Goal: Task Accomplishment & Management: Manage account settings

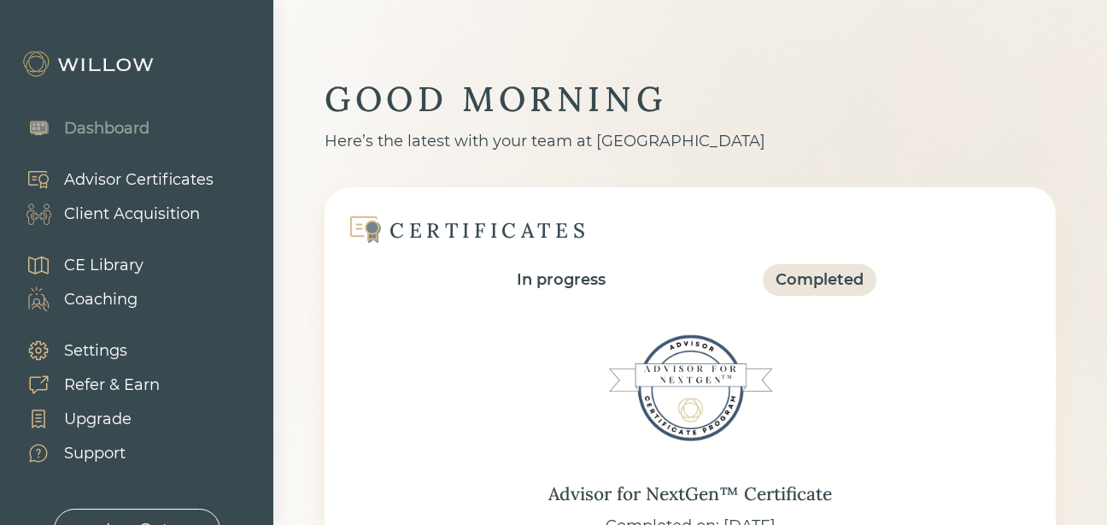
click at [154, 221] on div "Client Acquisition" at bounding box center [132, 213] width 136 height 23
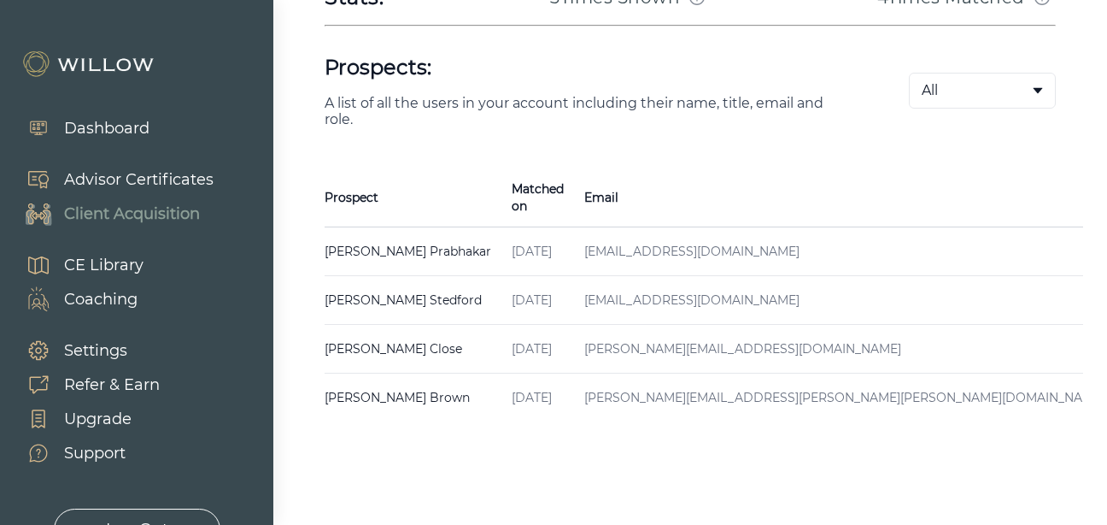
scroll to position [376, 0]
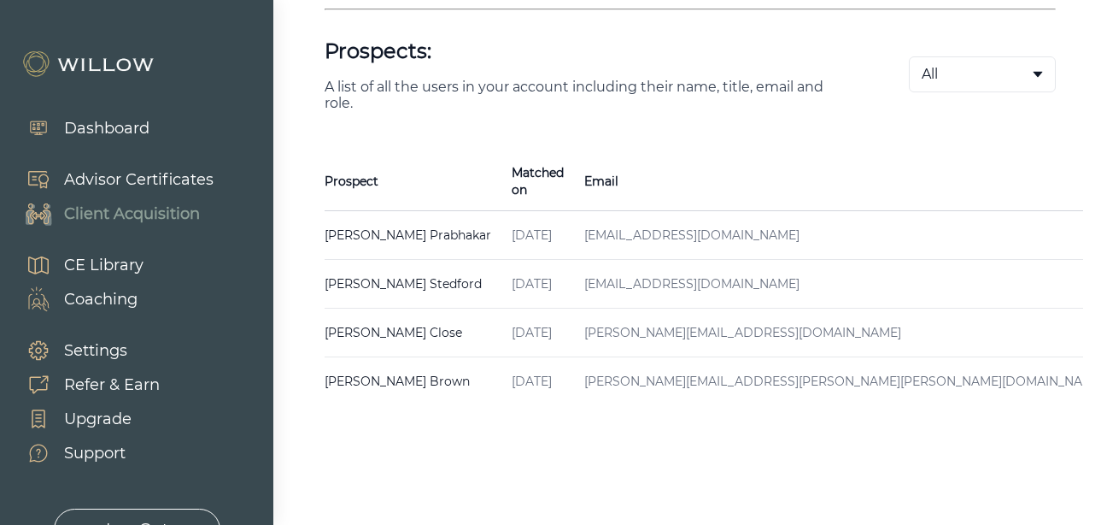
click at [662, 223] on td "[EMAIL_ADDRESS][DOMAIN_NAME]" at bounding box center [844, 235] width 541 height 49
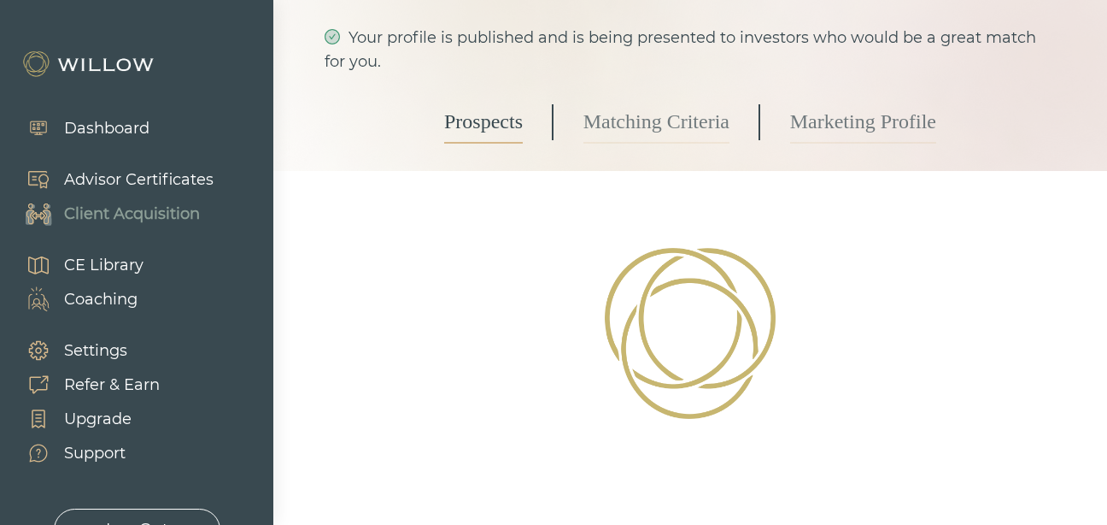
select select "2"
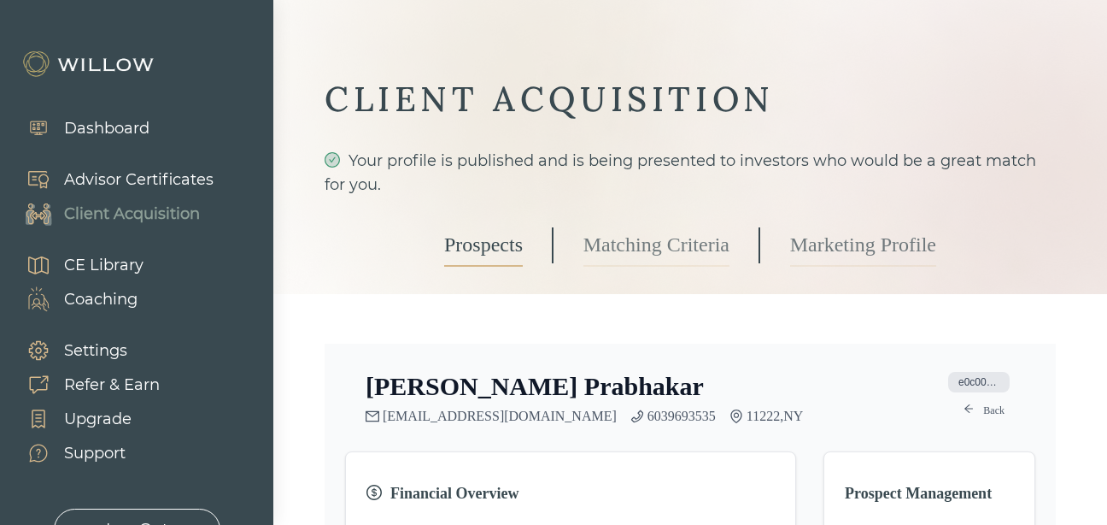
click at [120, 223] on div "Client Acquisition" at bounding box center [132, 213] width 136 height 23
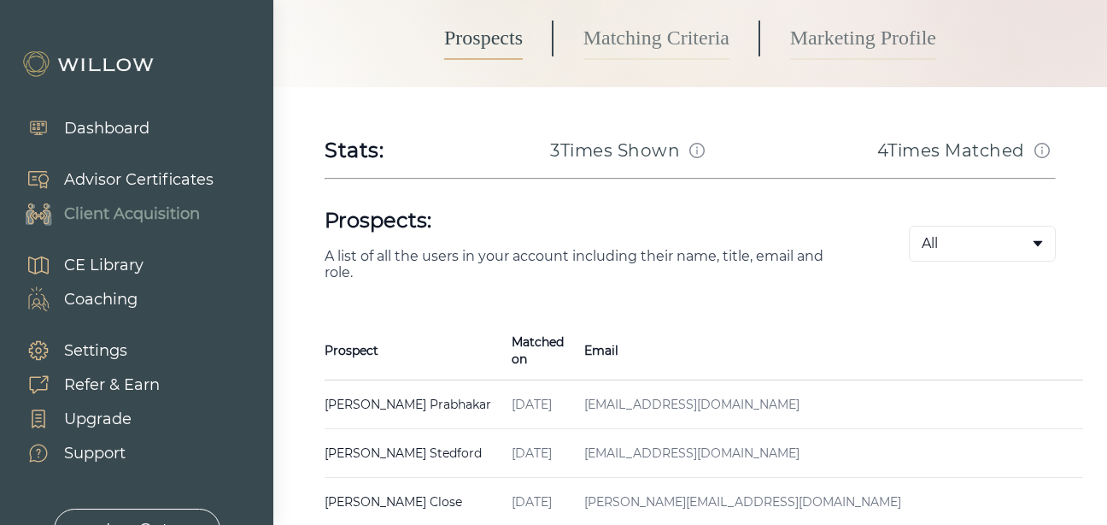
scroll to position [376, 0]
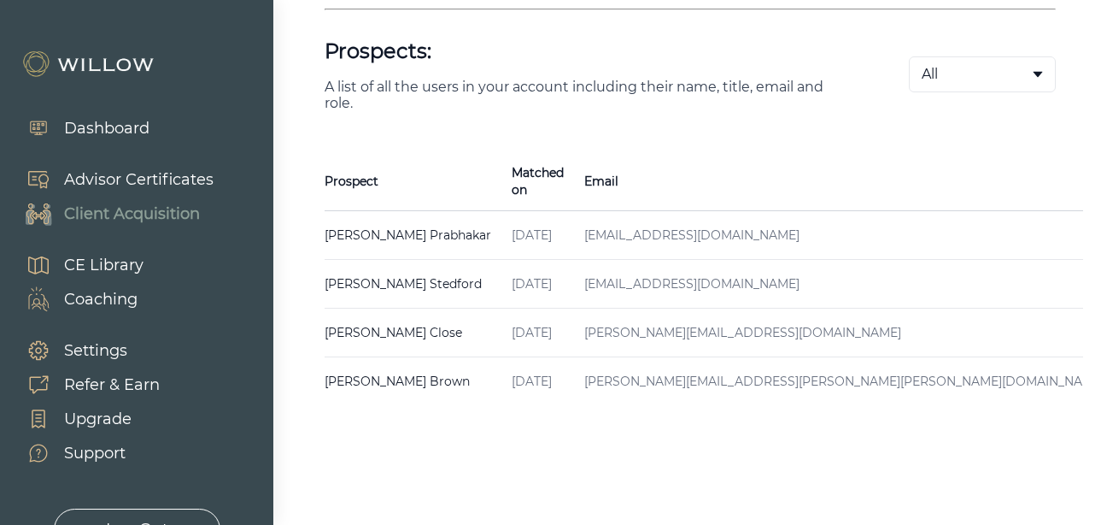
click at [555, 363] on td "Jun 22, 2025" at bounding box center [537, 381] width 73 height 49
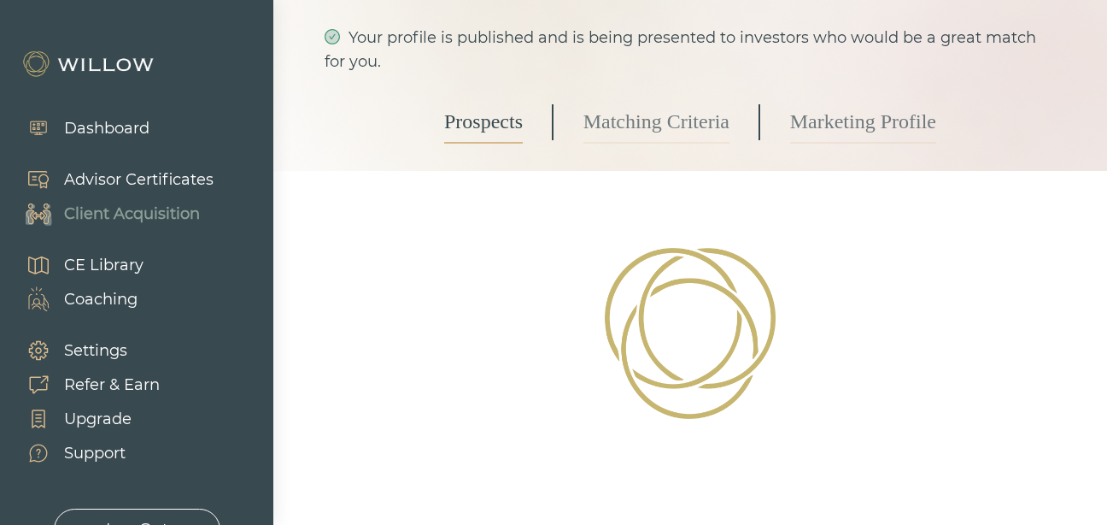
select select "3"
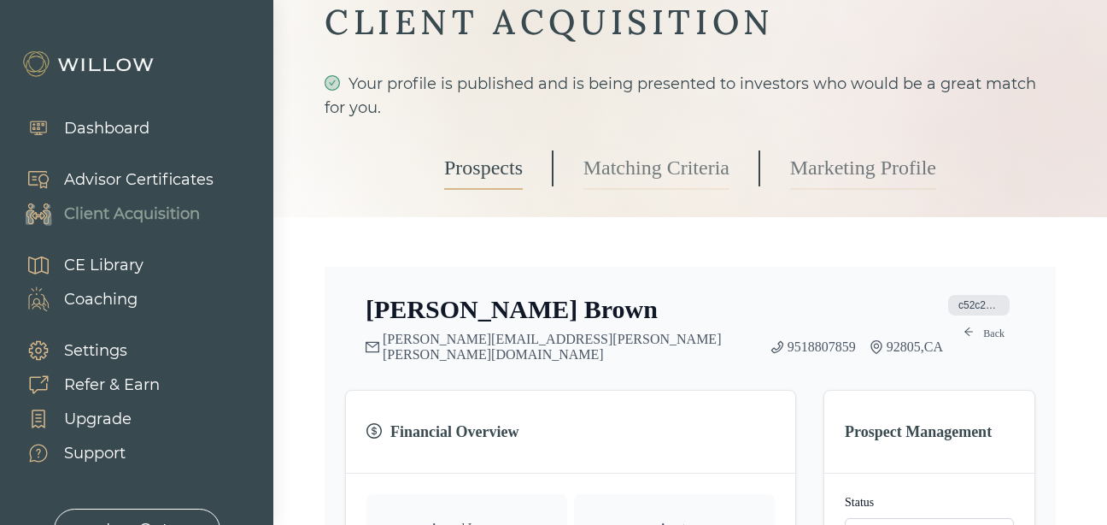
scroll to position [34, 0]
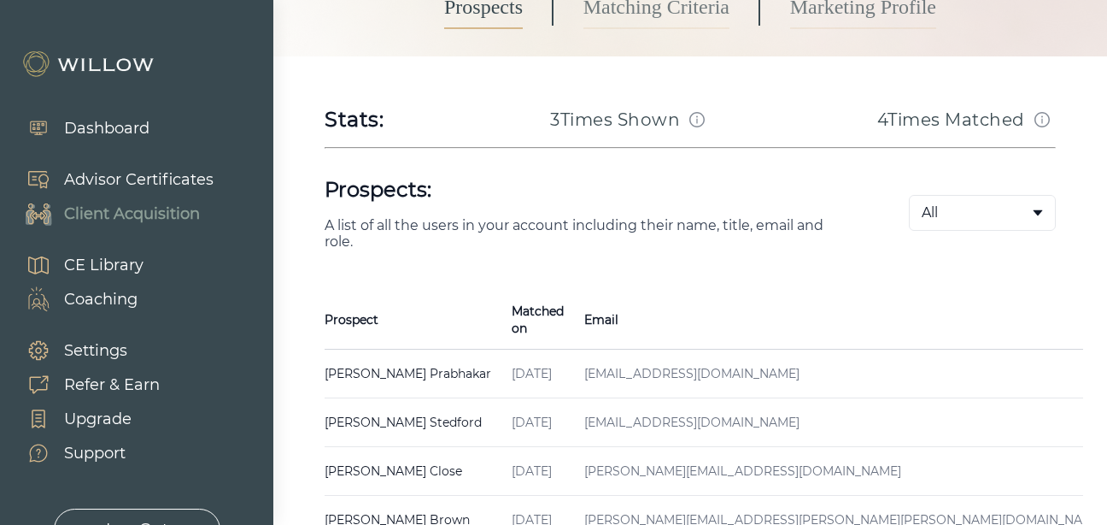
scroll to position [376, 0]
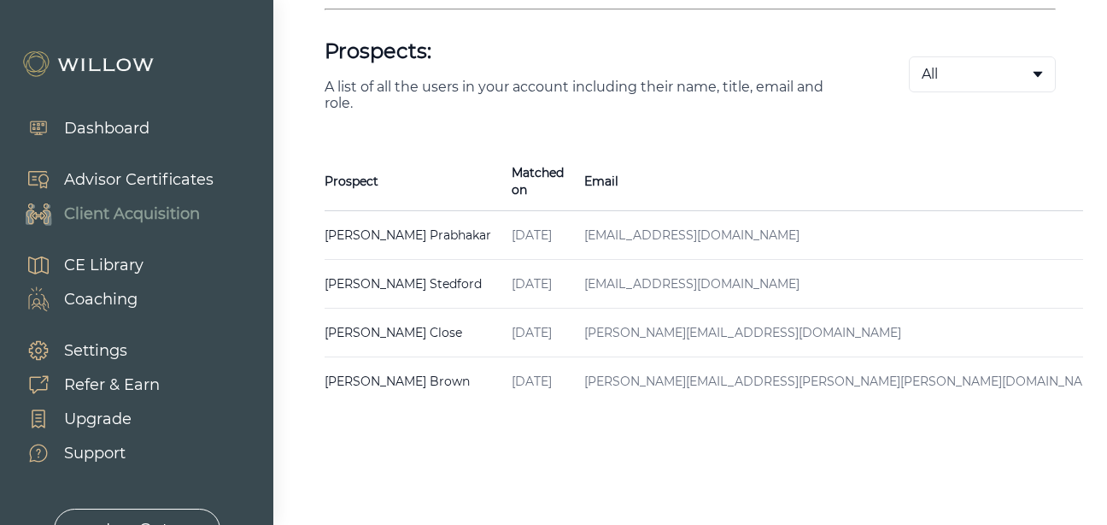
click at [574, 261] on td "astedfordnp@gmail.com" at bounding box center [844, 284] width 541 height 49
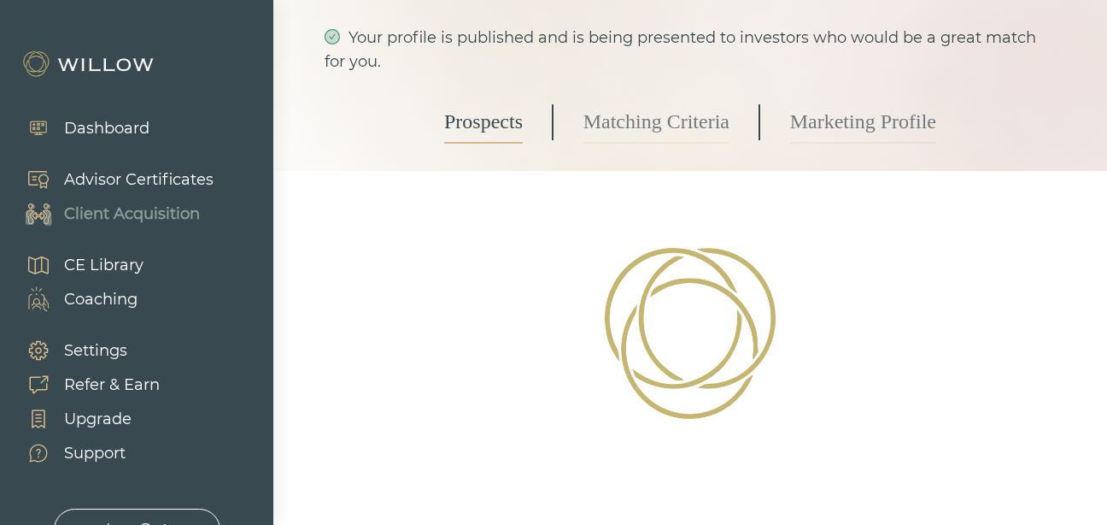
select select "3"
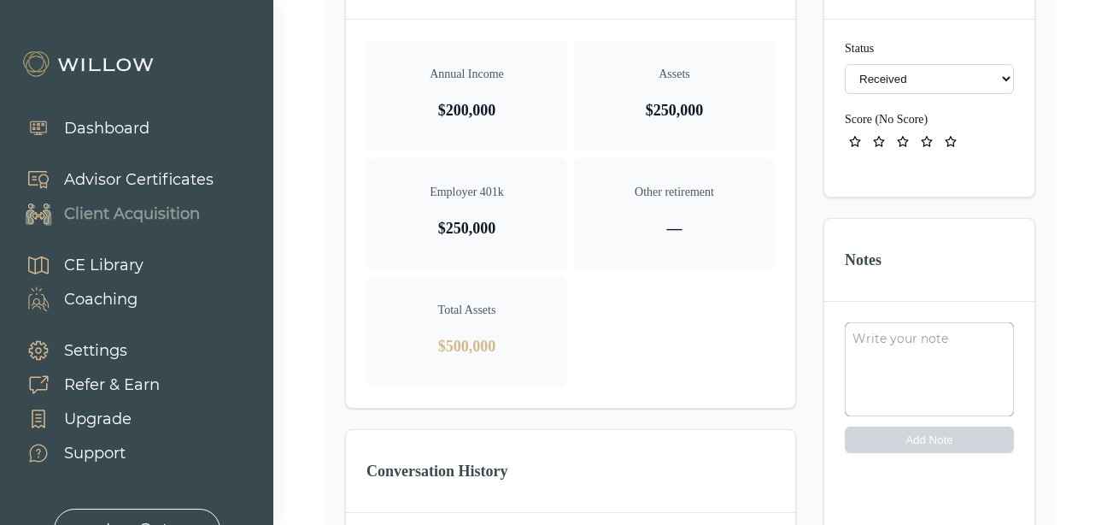
scroll to position [34, 0]
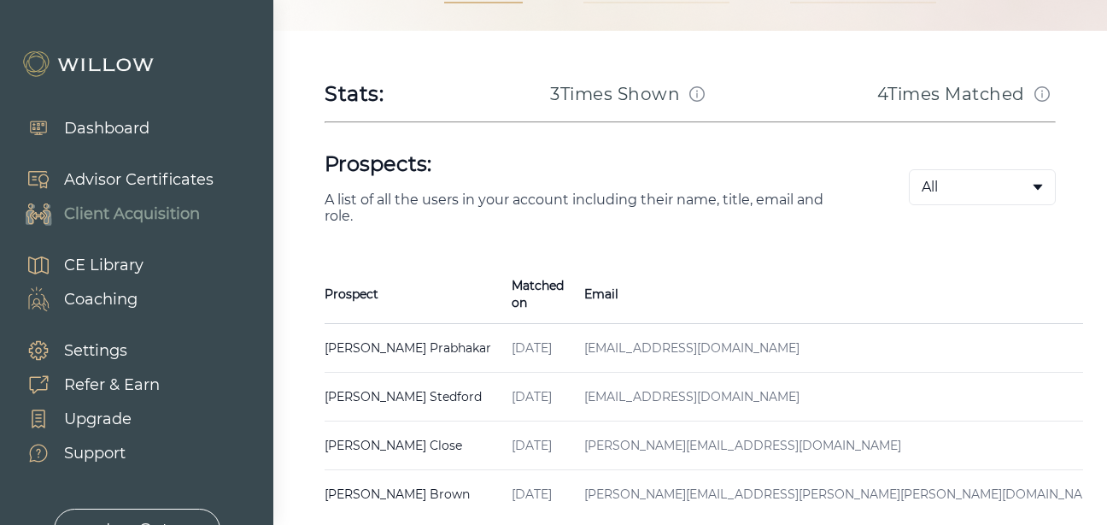
scroll to position [376, 0]
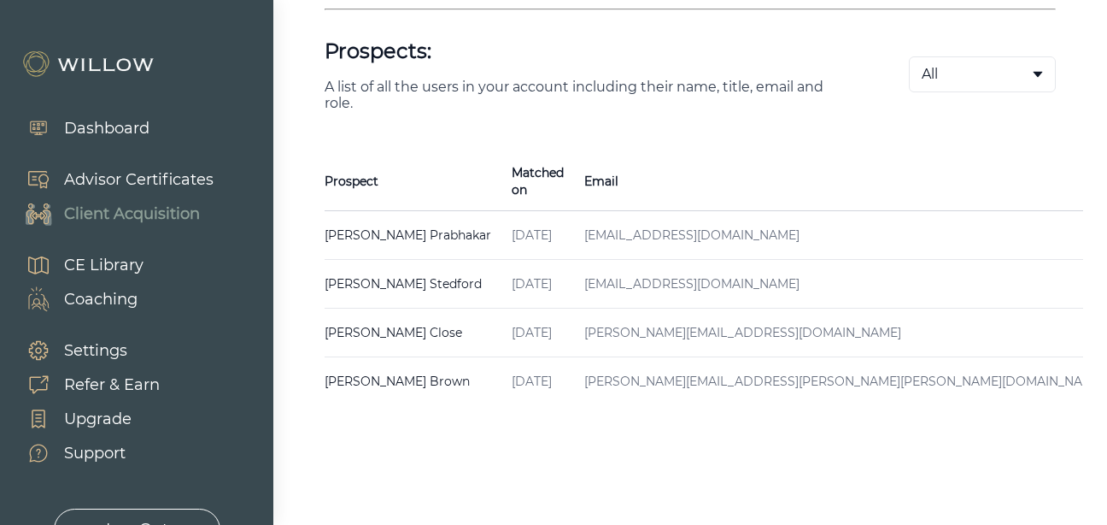
click at [507, 230] on td "Aug 06, 2025" at bounding box center [537, 235] width 73 height 49
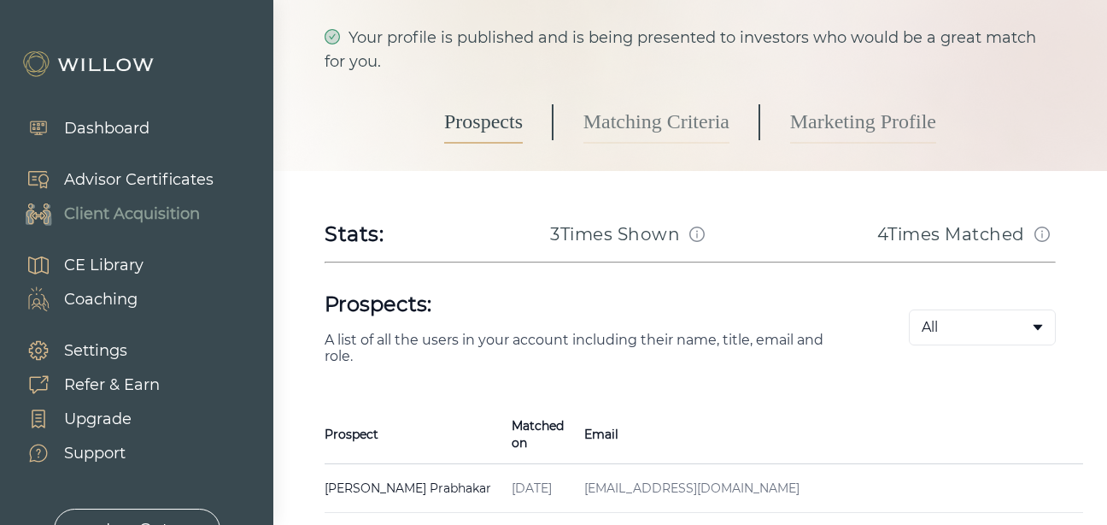
select select "2"
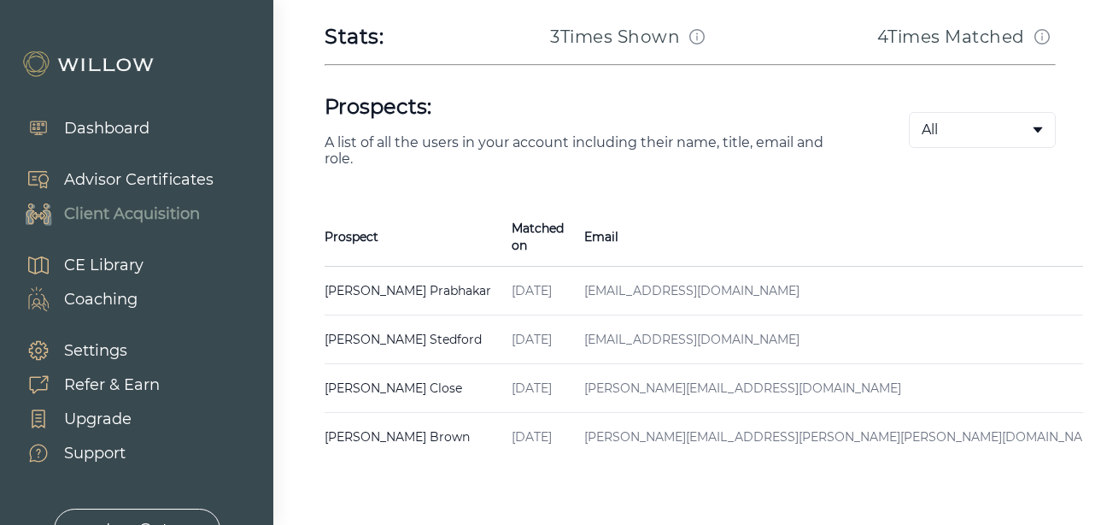
scroll to position [376, 0]
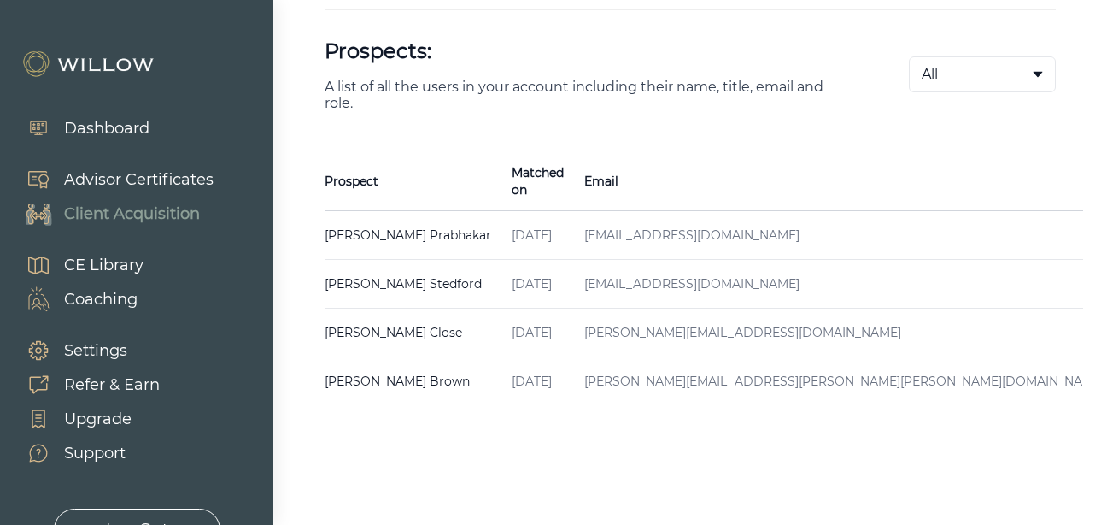
click at [132, 131] on div "Dashboard" at bounding box center [106, 128] width 85 height 23
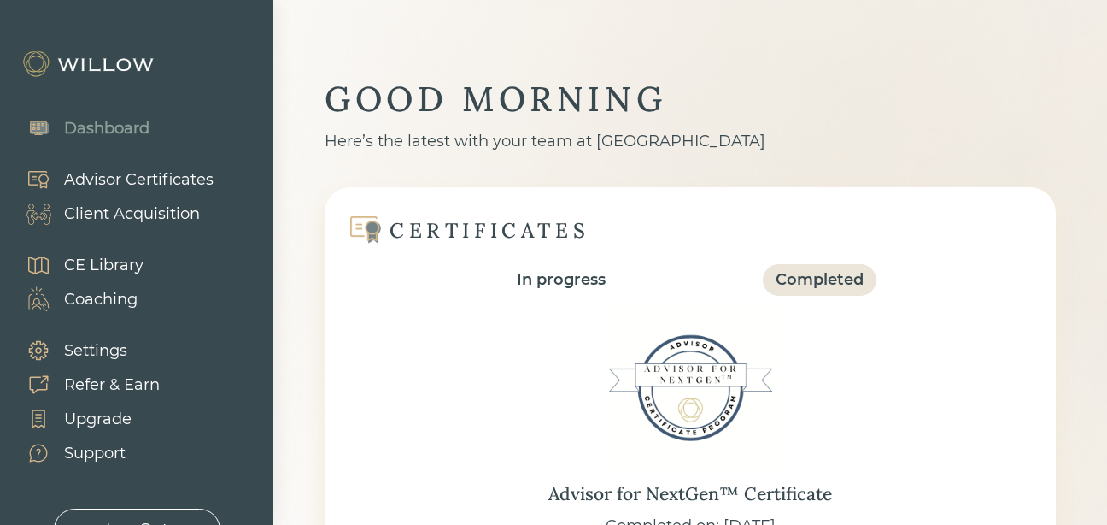
click at [154, 212] on div "Client Acquisition" at bounding box center [132, 213] width 136 height 23
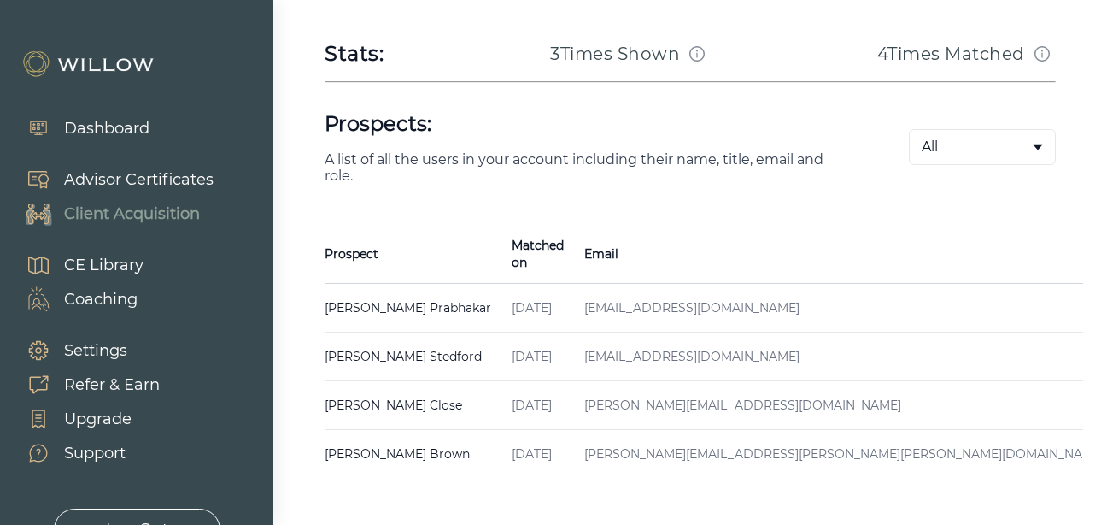
scroll to position [342, 0]
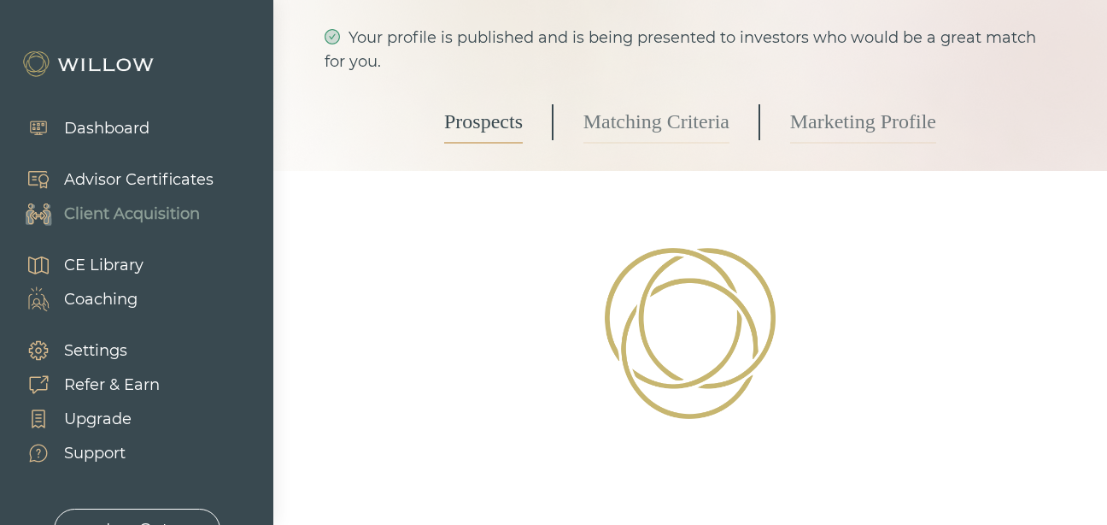
scroll to position [342, 0]
select select "2"
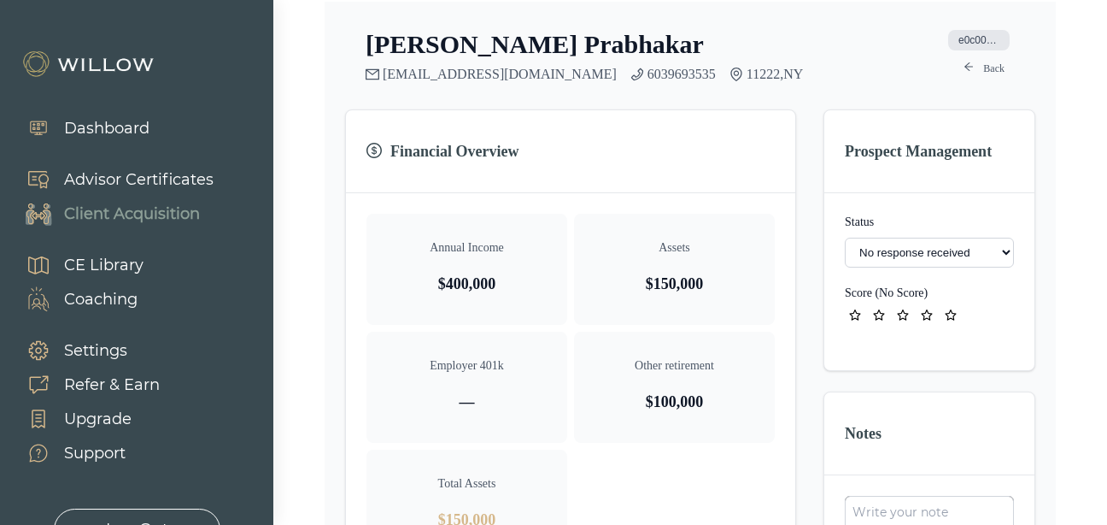
click at [920, 249] on select "- Not ready to move forward No response received Received Won (Matched) Bad lea…" at bounding box center [929, 252] width 169 height 30
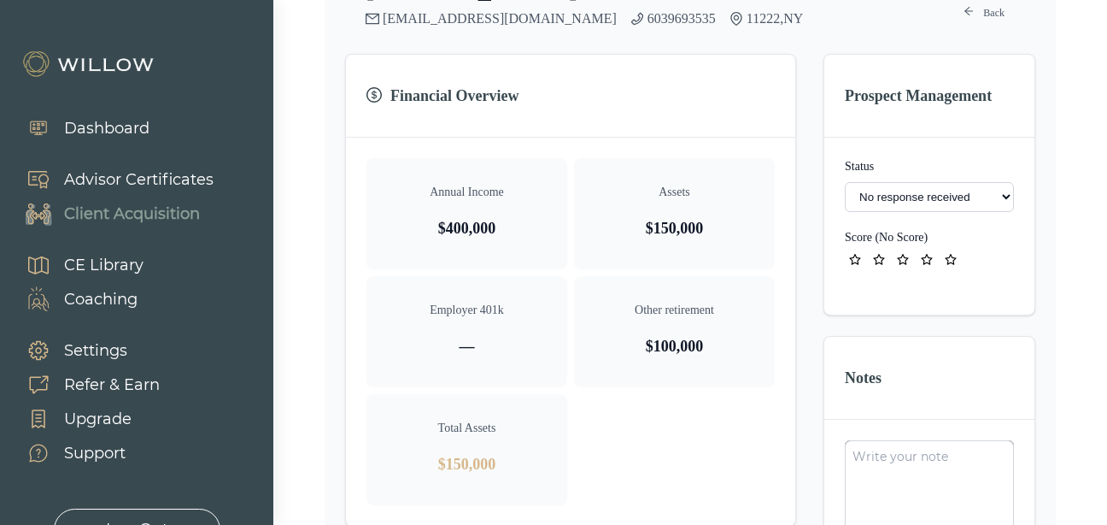
scroll to position [427, 0]
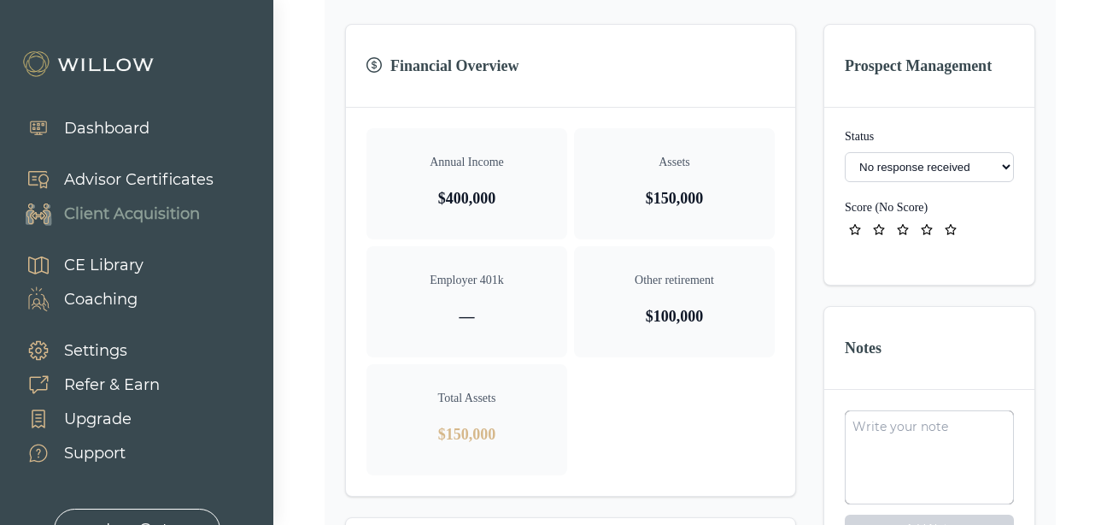
click at [966, 167] on select "- Not ready to move forward No response received Received Won (Matched) Bad lea…" at bounding box center [929, 167] width 169 height 30
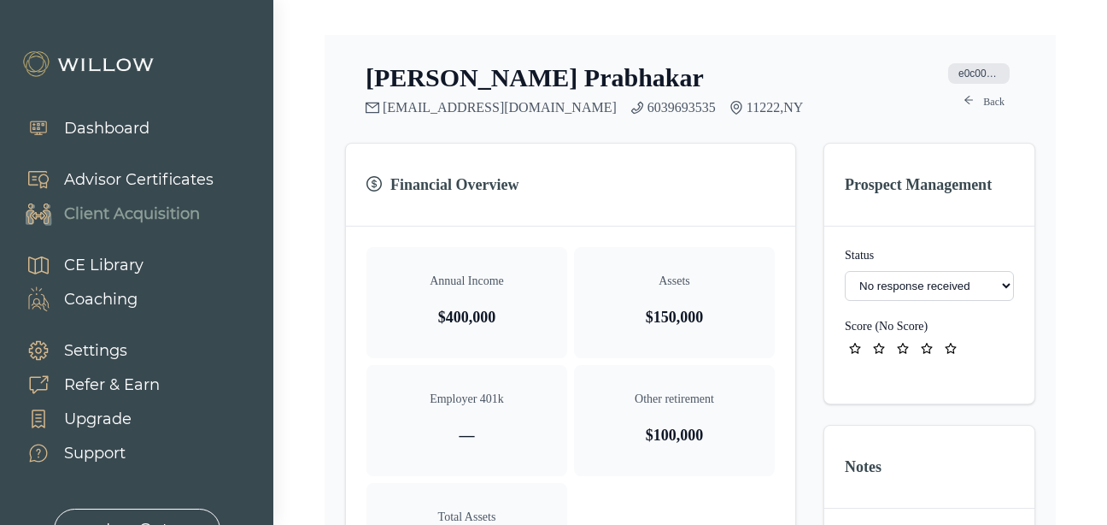
scroll to position [171, 0]
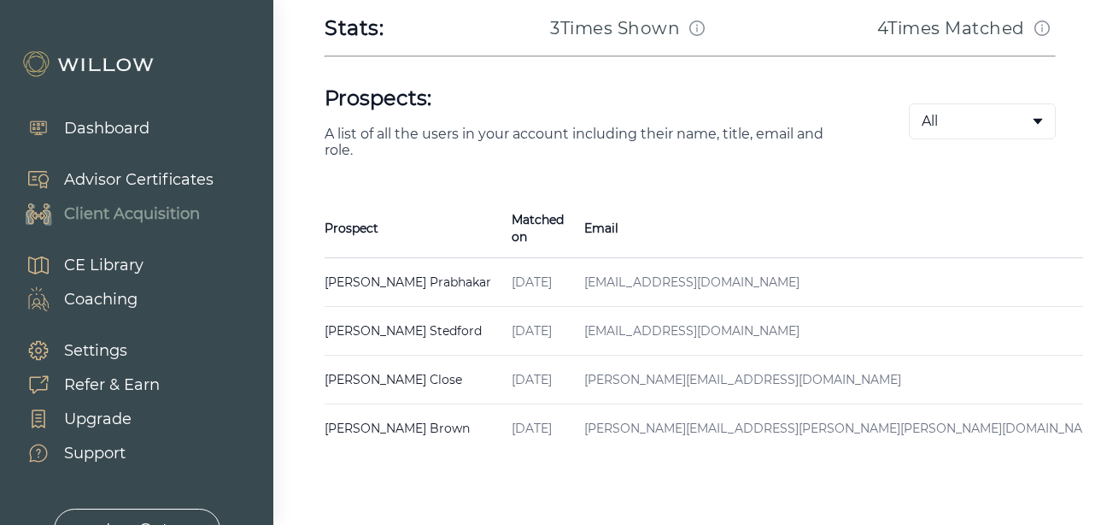
scroll to position [342, 0]
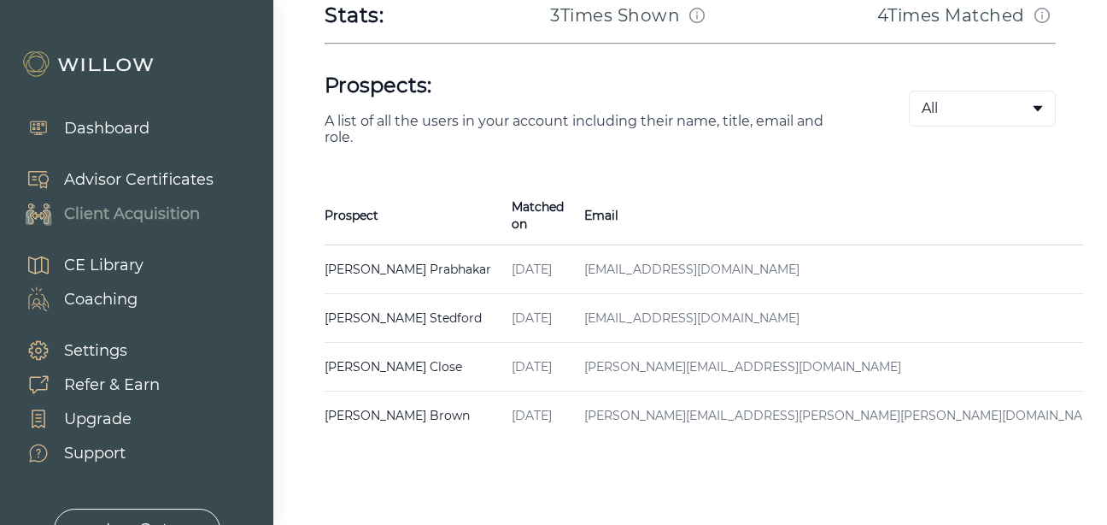
click at [554, 306] on td "Jul 25, 2025" at bounding box center [537, 318] width 73 height 49
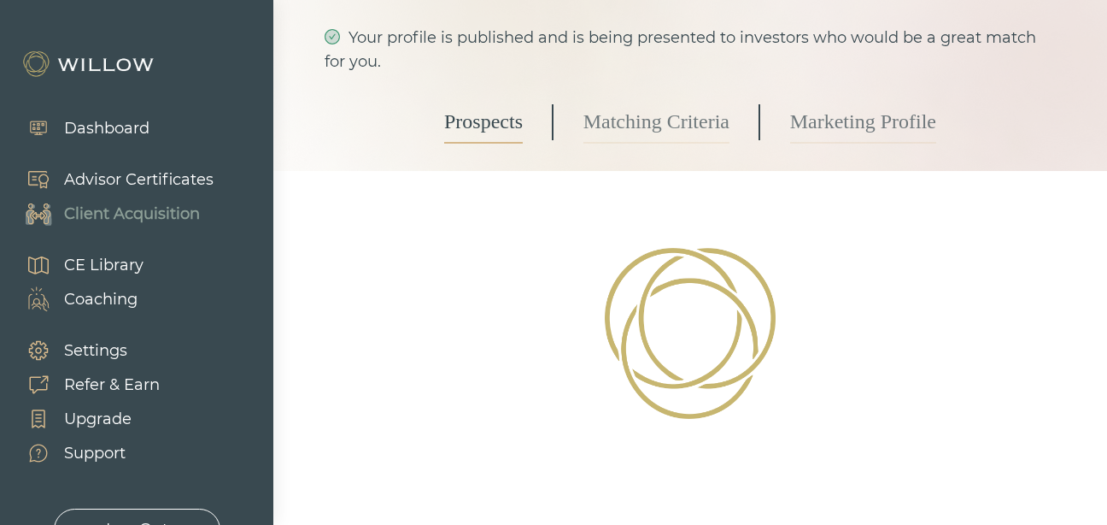
scroll to position [342, 0]
select select "3"
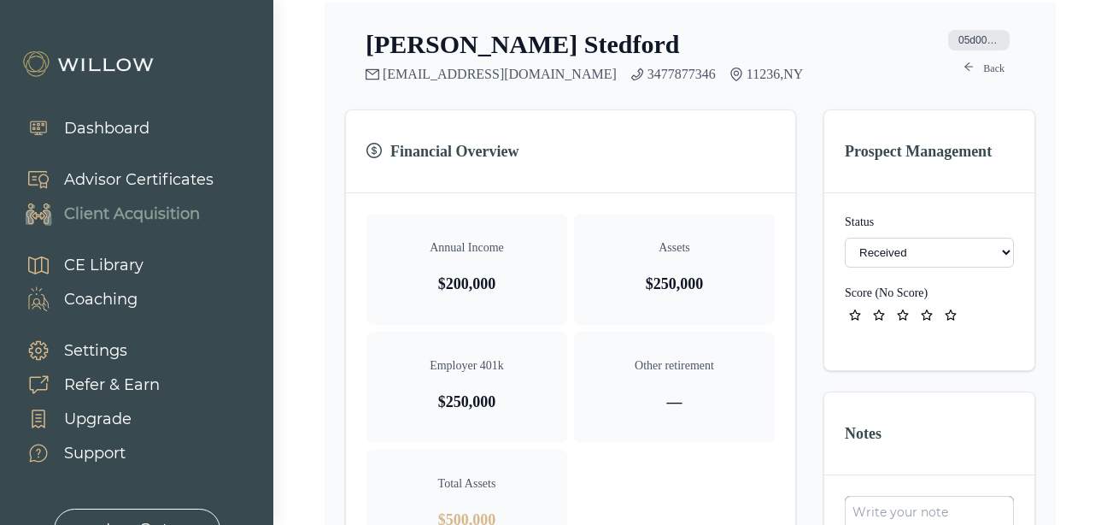
scroll to position [427, 0]
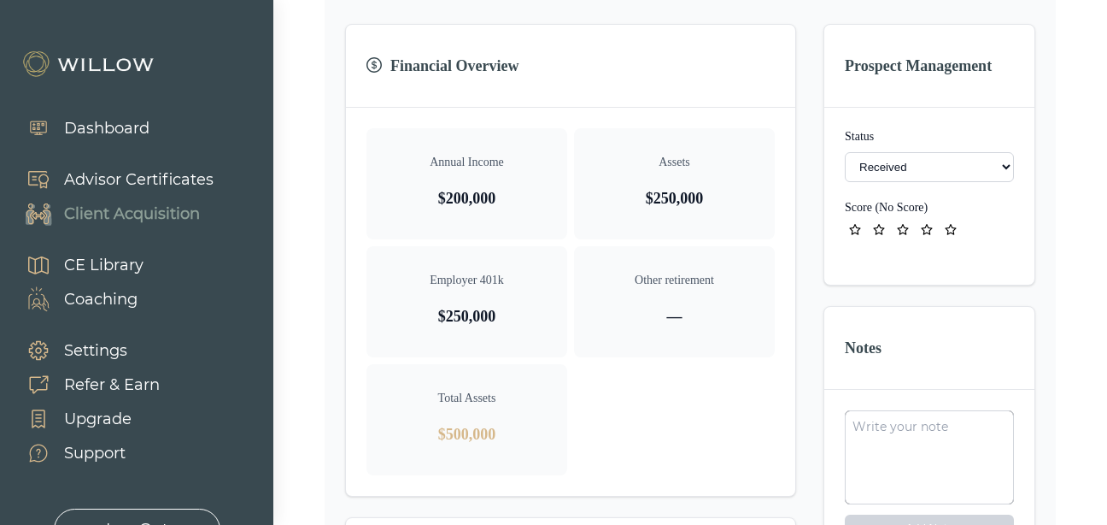
click at [919, 161] on select "- Not ready to move forward No response received Received Won (Matched) Bad lea…" at bounding box center [929, 167] width 169 height 30
click at [645, 269] on div "Other retirement —" at bounding box center [674, 301] width 201 height 111
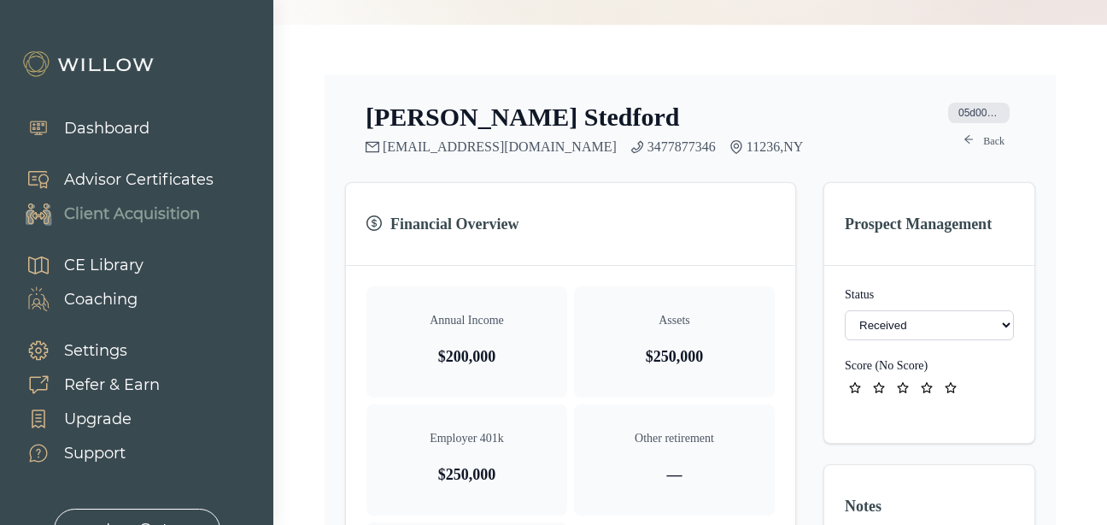
scroll to position [85, 0]
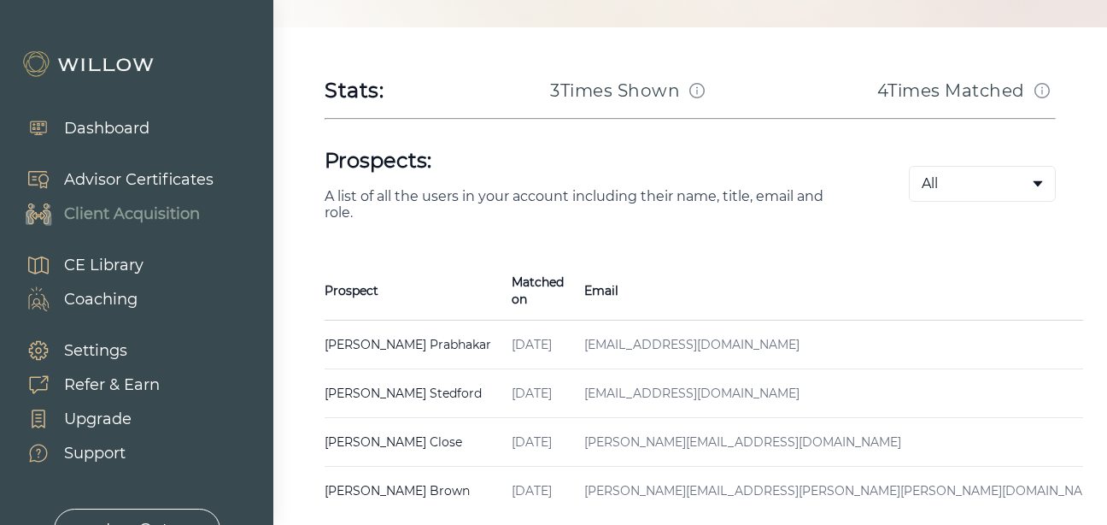
scroll to position [376, 0]
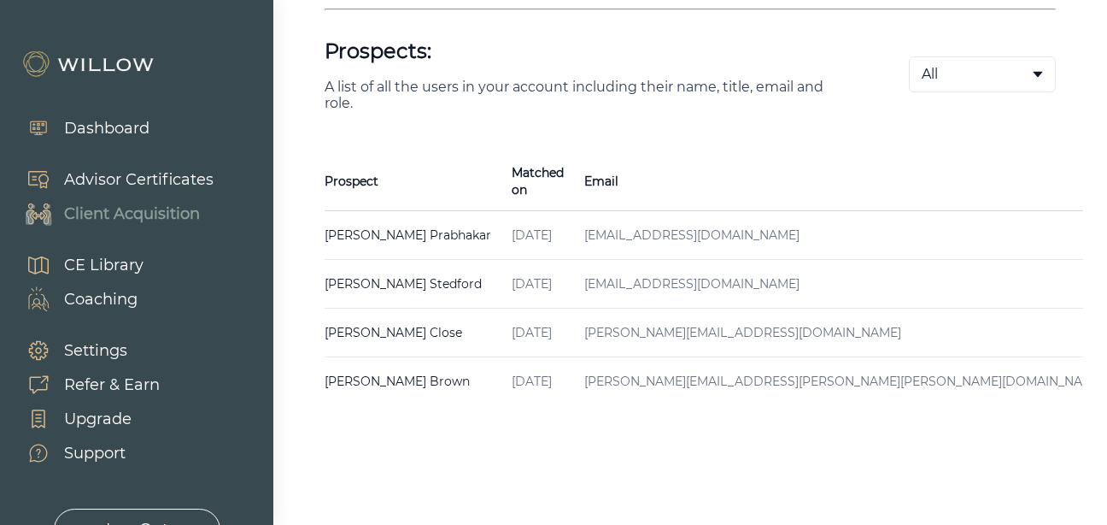
click at [501, 366] on td "Jun 22, 2025" at bounding box center [537, 381] width 73 height 49
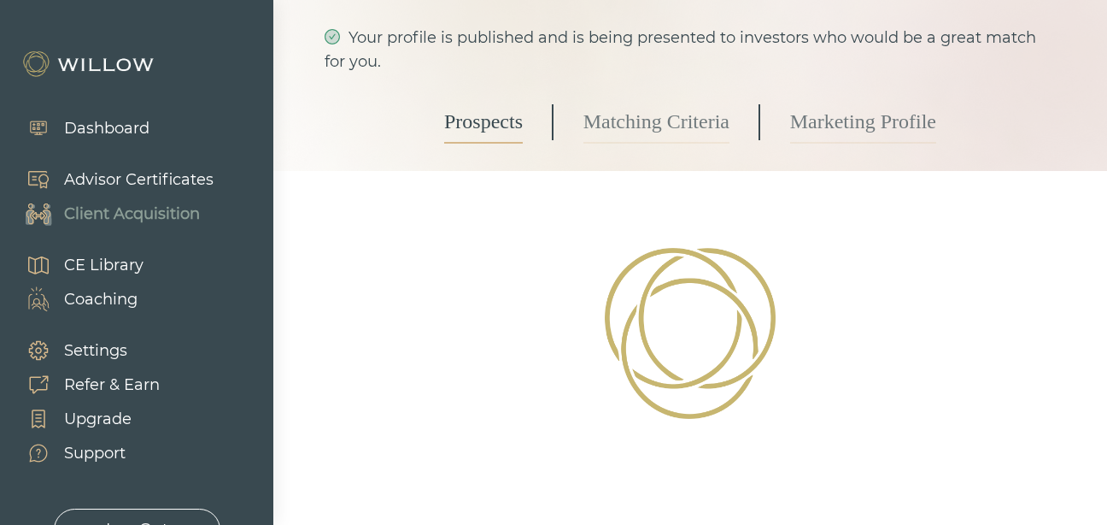
select select "3"
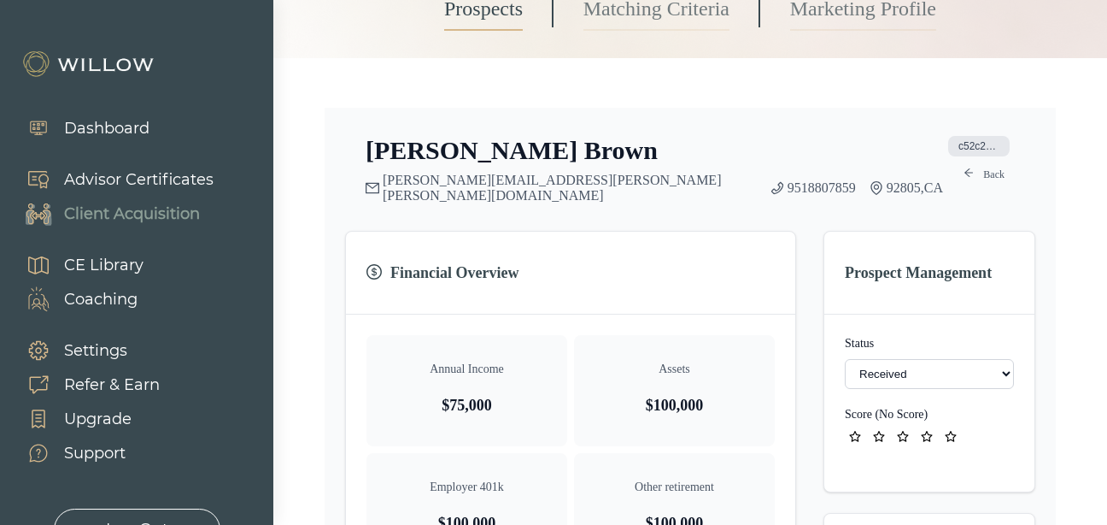
scroll to position [205, 0]
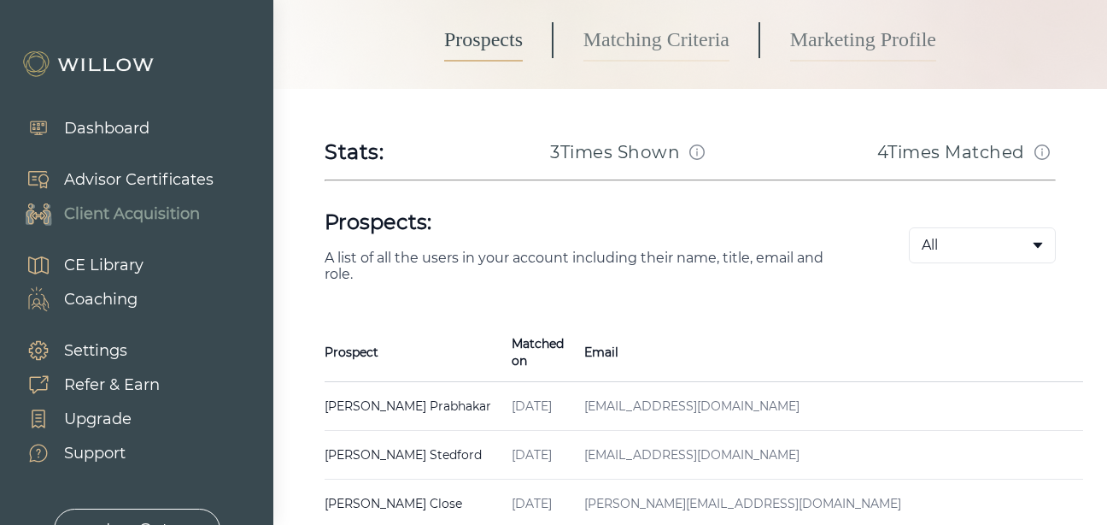
scroll to position [290, 0]
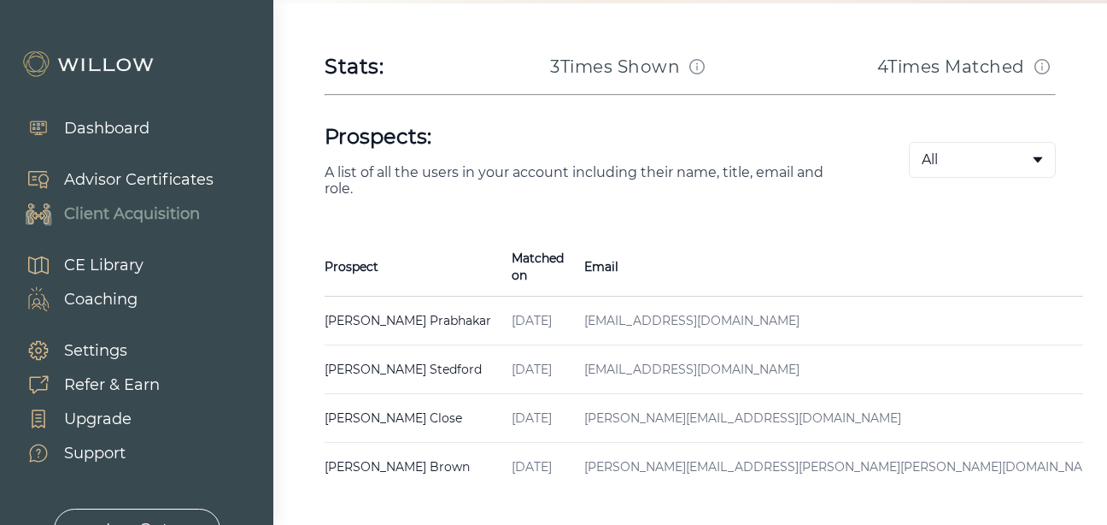
click at [109, 119] on div "Dashboard" at bounding box center [106, 128] width 85 height 23
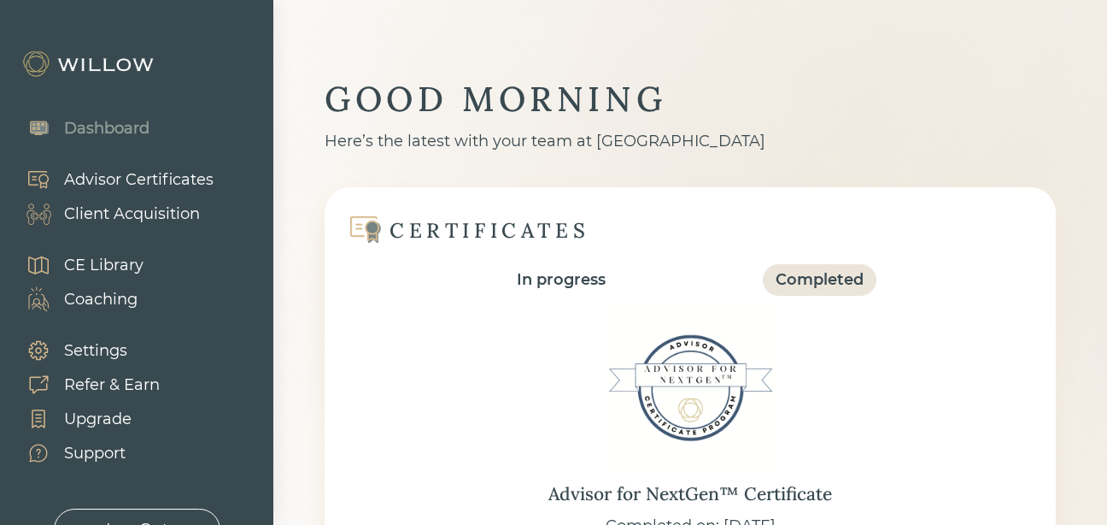
click at [123, 58] on img at bounding box center [89, 63] width 137 height 27
click at [186, 161] on div "Advisor Certificates Client Acquisition" at bounding box center [111, 196] width 222 height 85
click at [167, 185] on div "Advisor Certificates" at bounding box center [138, 179] width 149 height 23
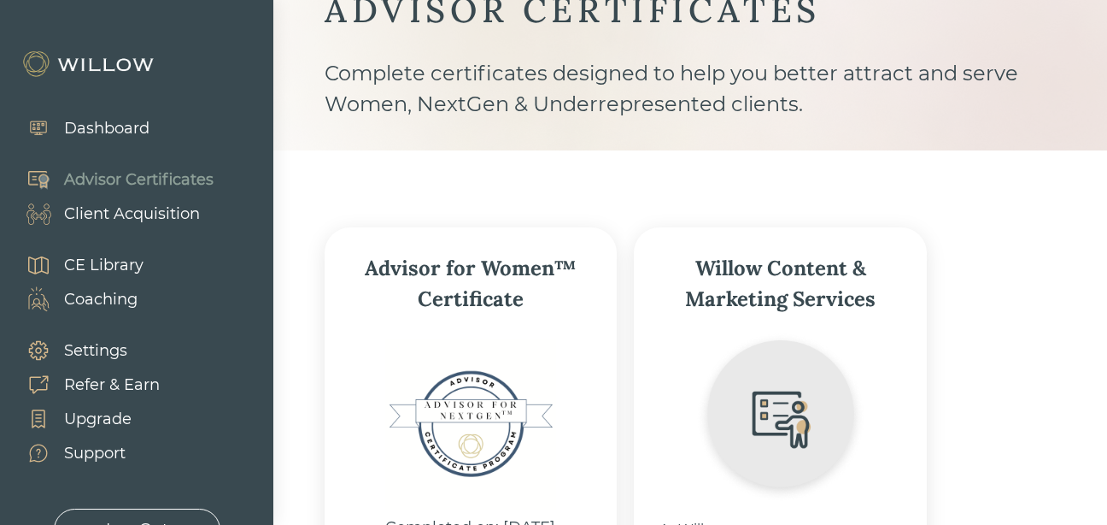
scroll to position [85, 0]
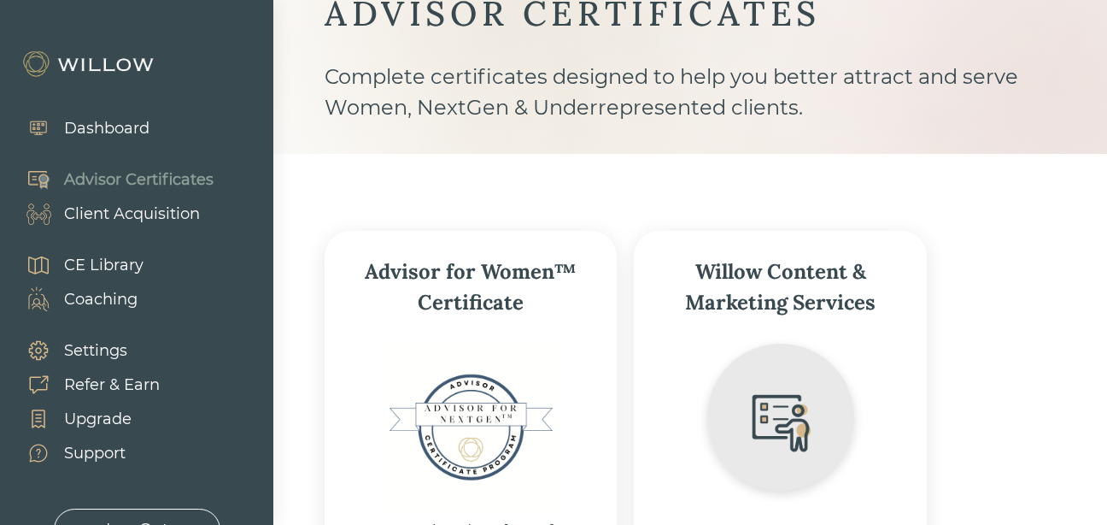
click at [126, 129] on div "Dashboard" at bounding box center [106, 128] width 85 height 23
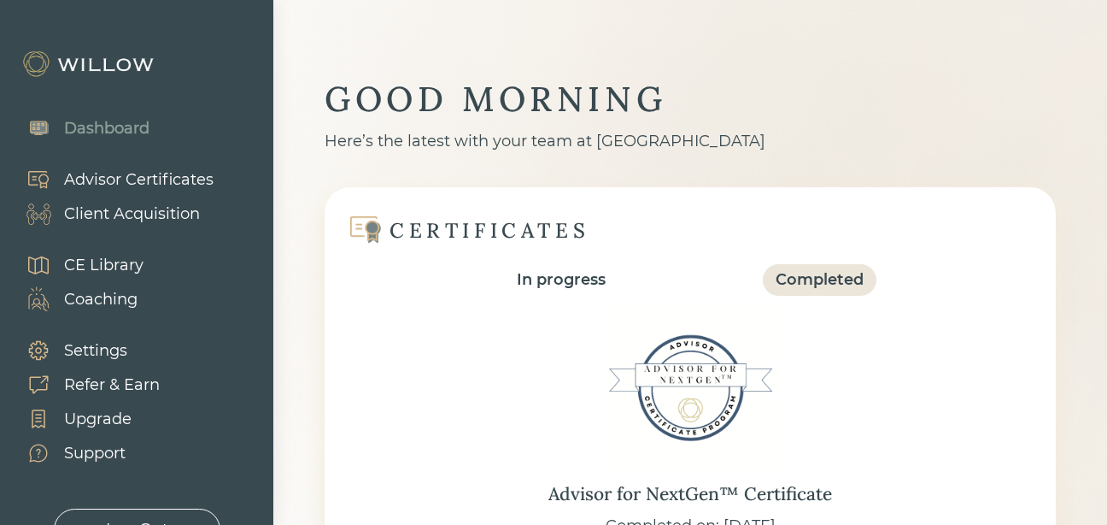
click at [147, 214] on div "Client Acquisition" at bounding box center [132, 213] width 136 height 23
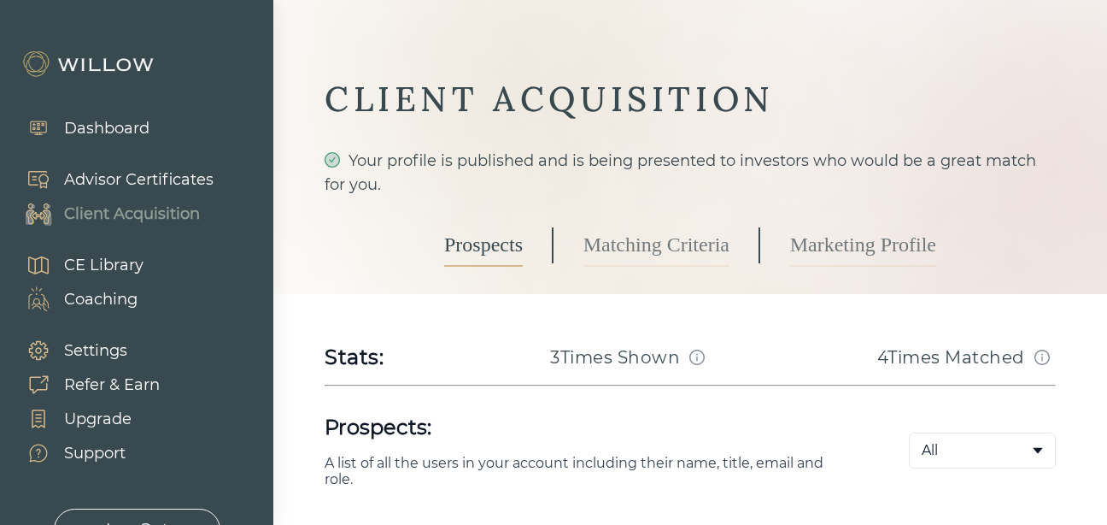
click at [812, 252] on link "Marketing Profile" at bounding box center [863, 245] width 146 height 43
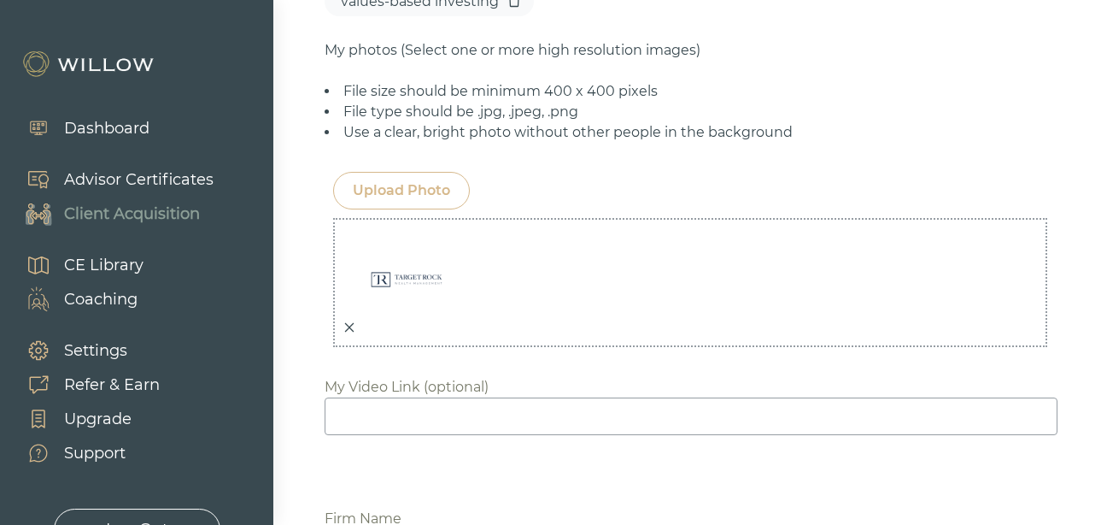
scroll to position [1281, 0]
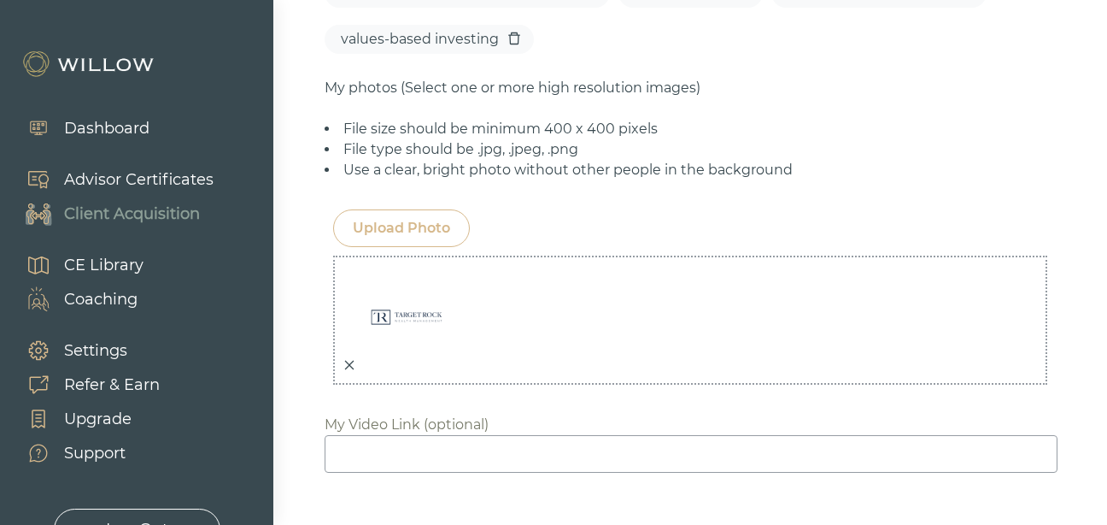
click at [349, 359] on icon "close" at bounding box center [349, 365] width 12 height 12
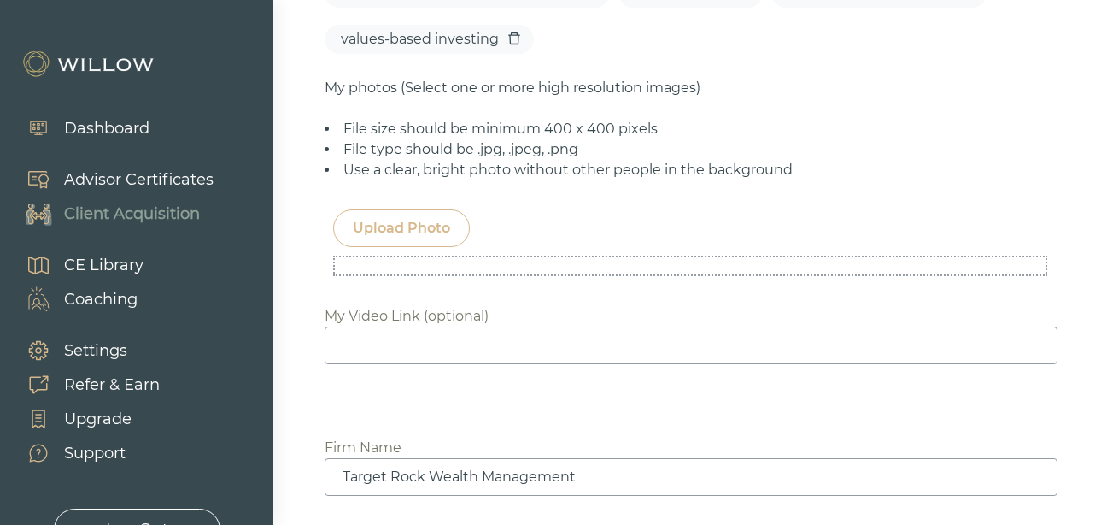
click at [434, 218] on div "Upload Photo" at bounding box center [401, 228] width 97 height 21
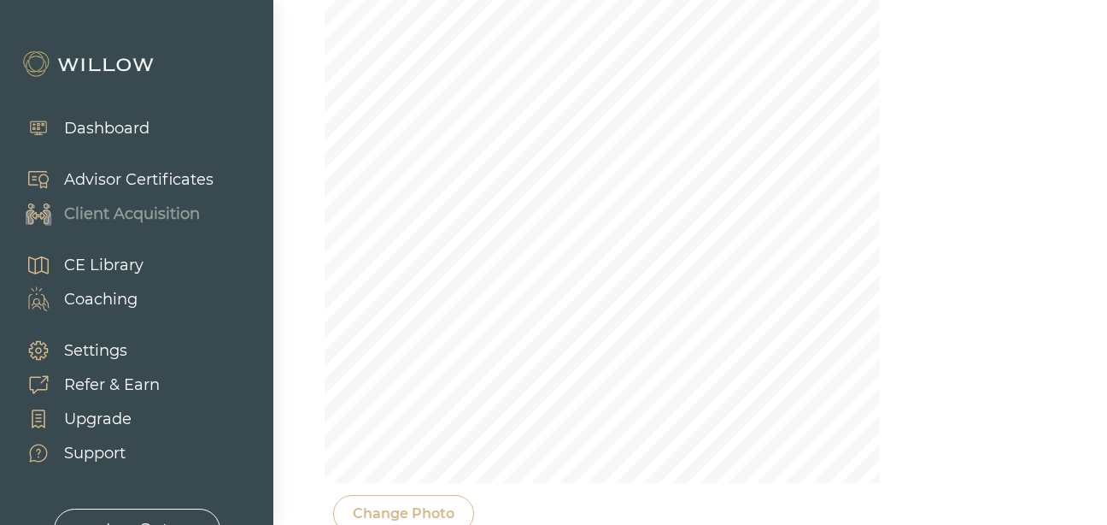
scroll to position [1879, 0]
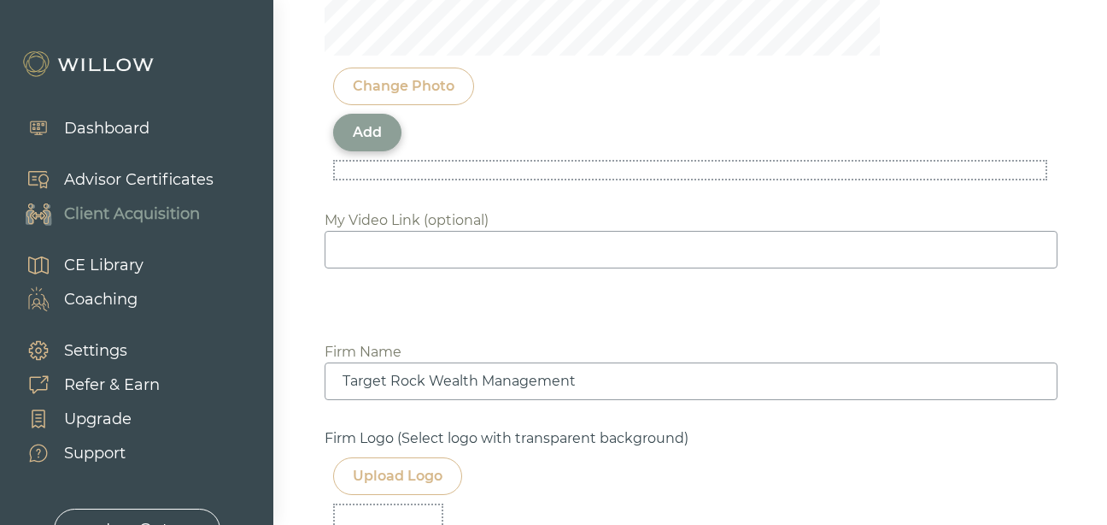
click at [379, 122] on div "Add" at bounding box center [367, 132] width 29 height 21
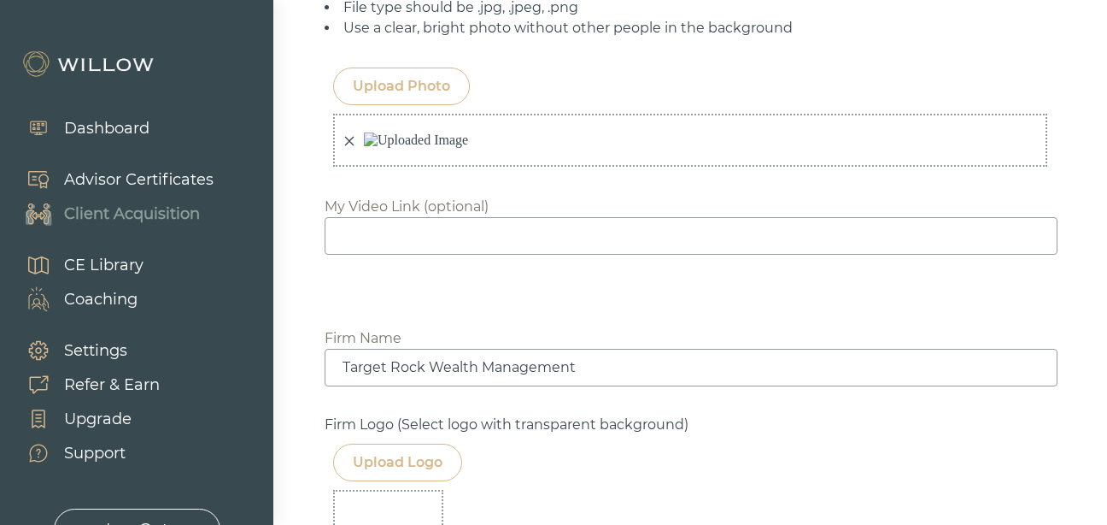
scroll to position [1252, 0]
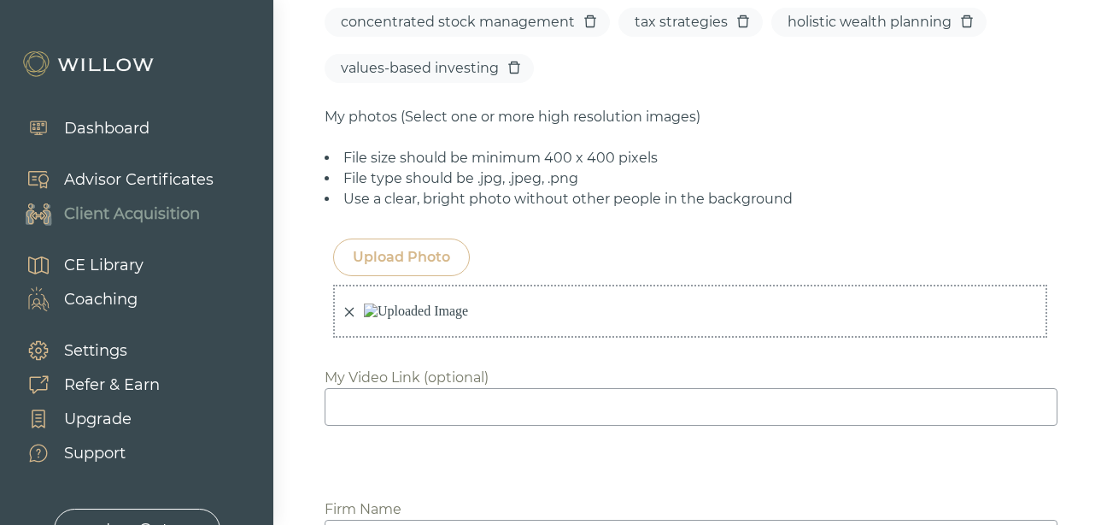
click at [407, 256] on div "Upload Photo" at bounding box center [401, 257] width 137 height 38
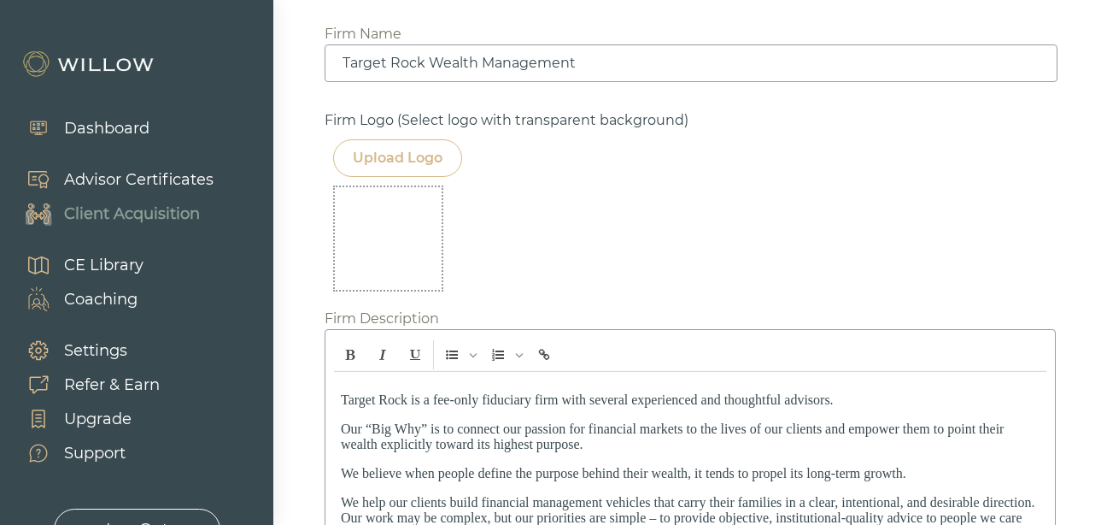
scroll to position [1765, 0]
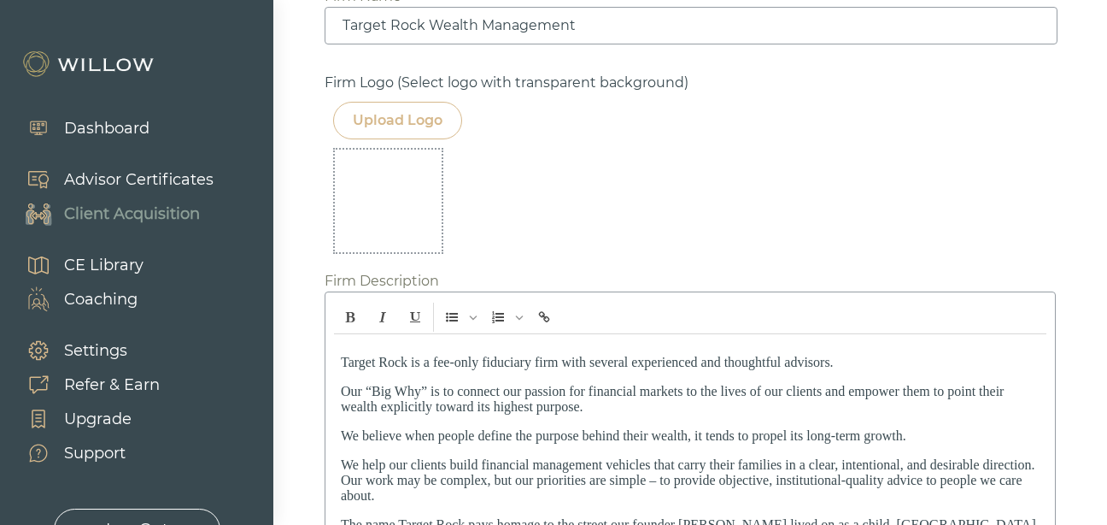
click at [395, 131] on div "Upload Logo" at bounding box center [398, 120] width 90 height 21
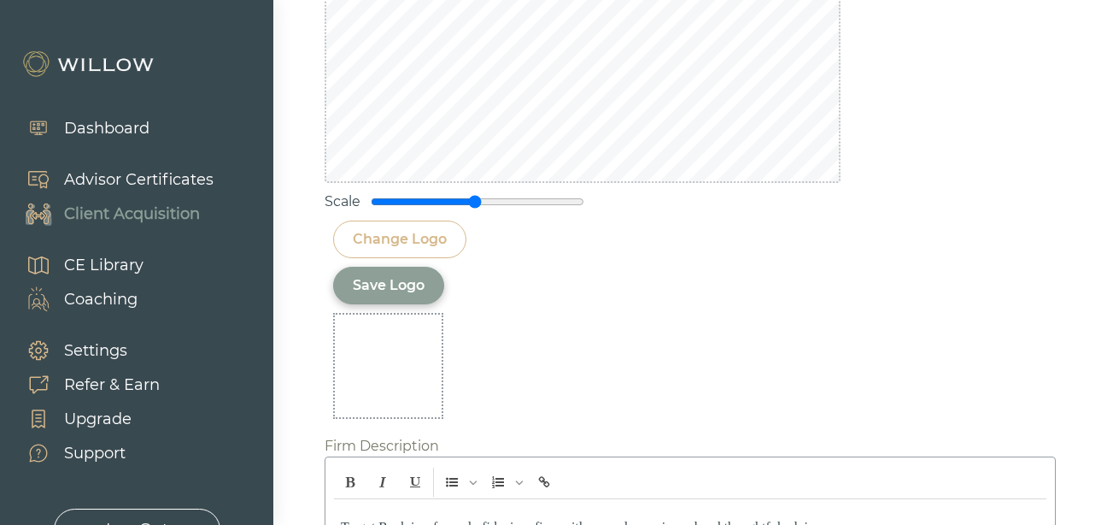
scroll to position [2192, 0]
drag, startPoint x: 474, startPoint y: 263, endPoint x: 397, endPoint y: 254, distance: 77.5
type input "0.25"
click at [397, 208] on input "range" at bounding box center [478, 201] width 214 height 14
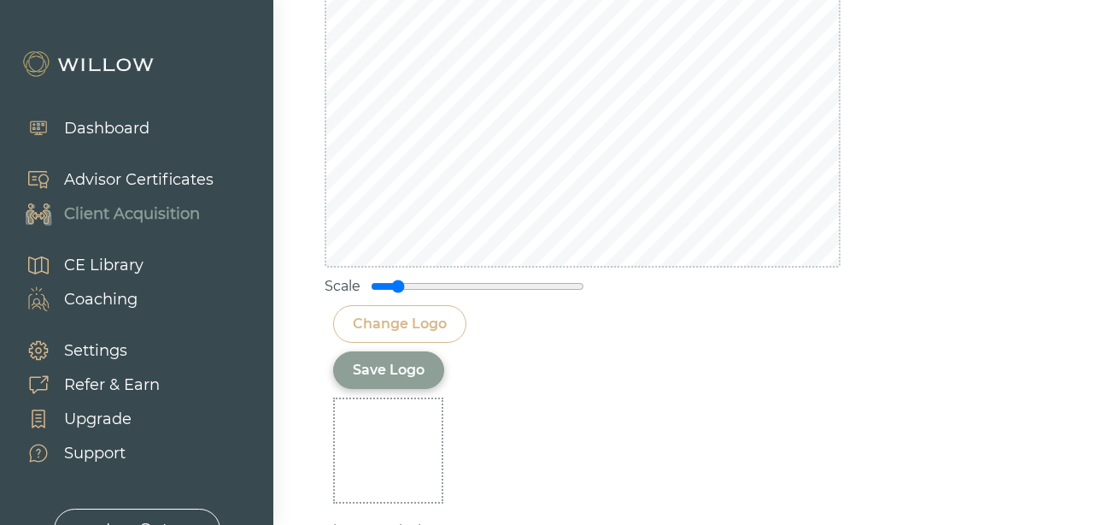
click at [406, 380] on div "Save Logo" at bounding box center [389, 370] width 72 height 21
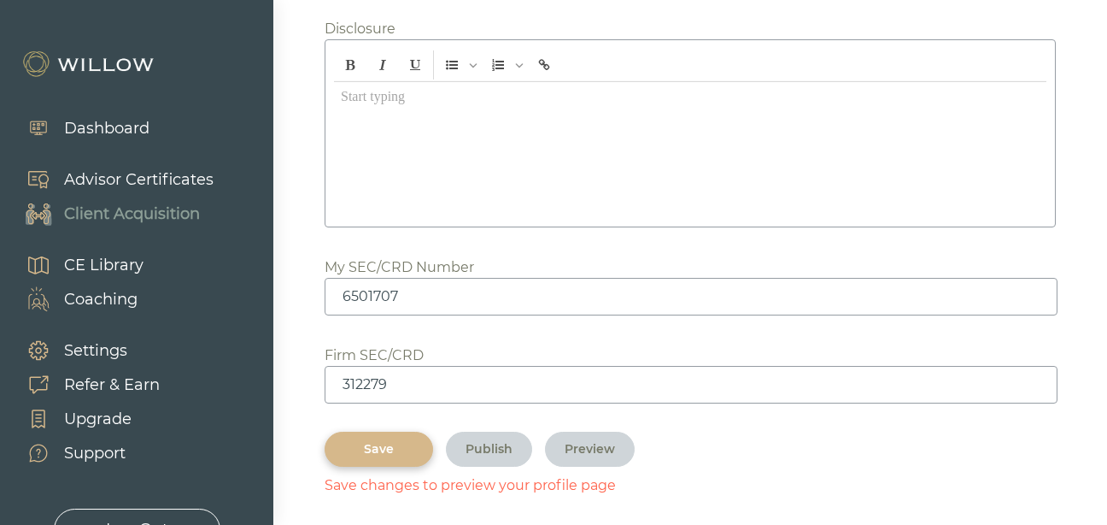
scroll to position [2613, 0]
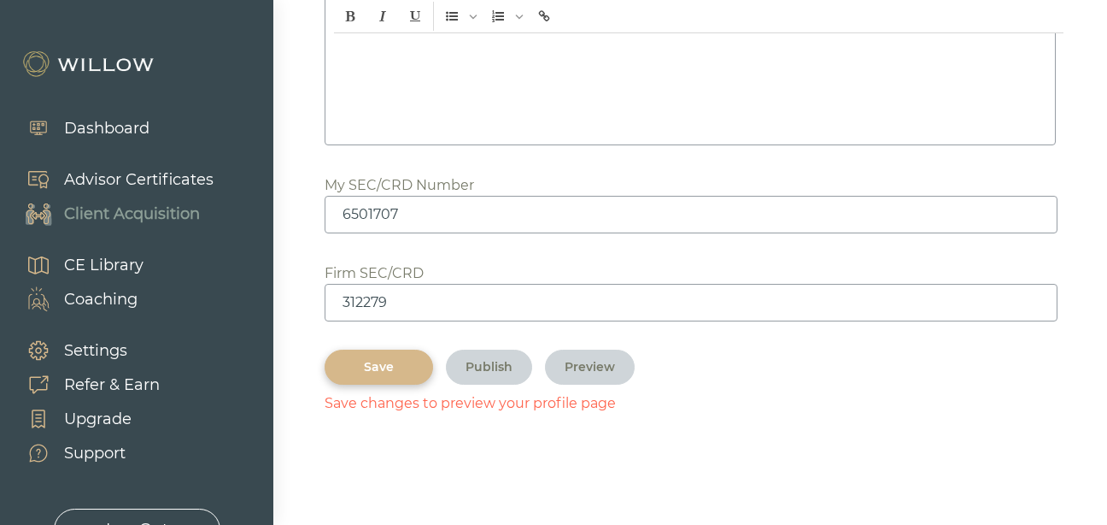
click at [374, 374] on div "Save" at bounding box center [378, 367] width 69 height 18
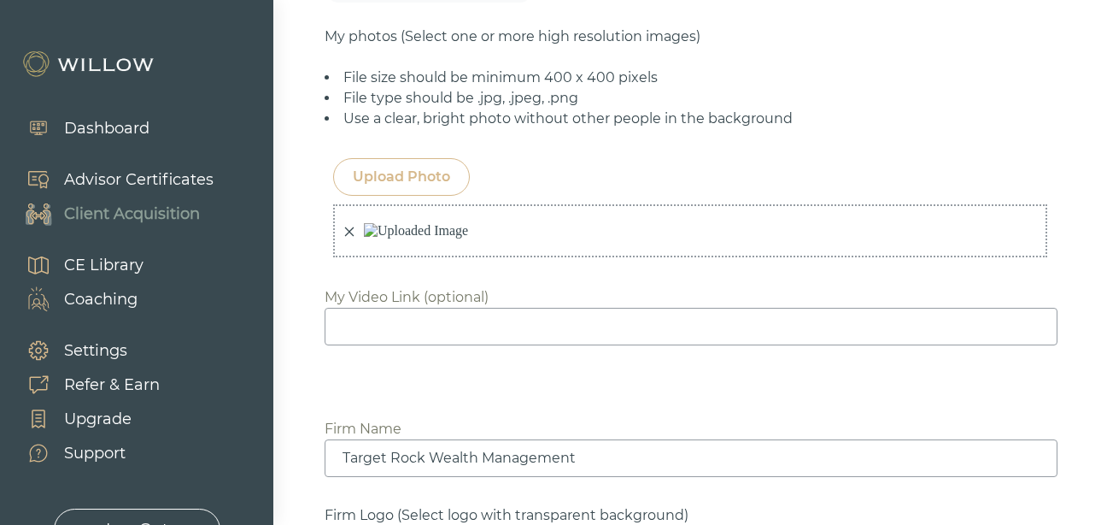
scroll to position [1332, 0]
click at [410, 167] on div "Upload Photo" at bounding box center [401, 177] width 97 height 21
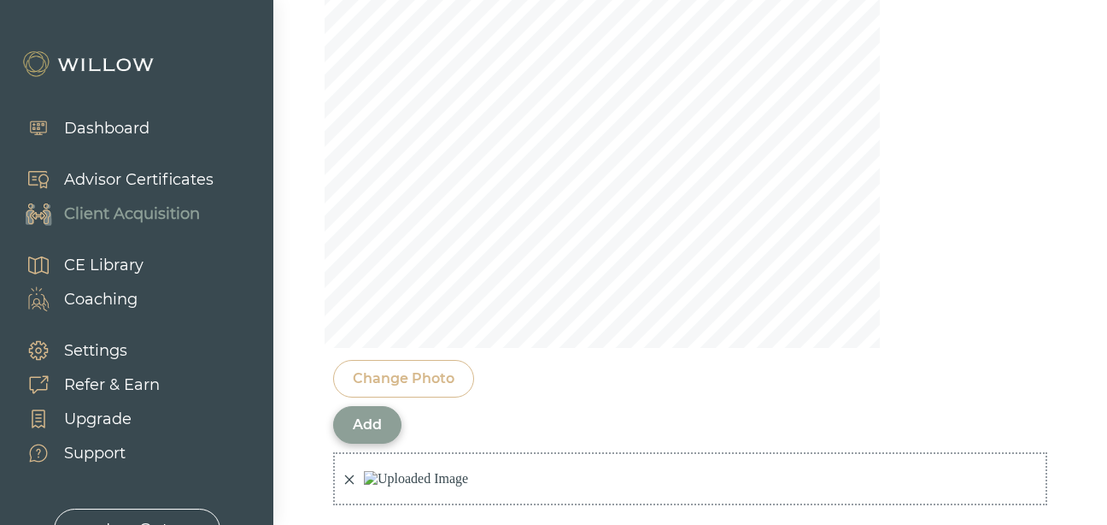
scroll to position [1588, 0]
click at [363, 413] on div "Add" at bounding box center [367, 423] width 29 height 21
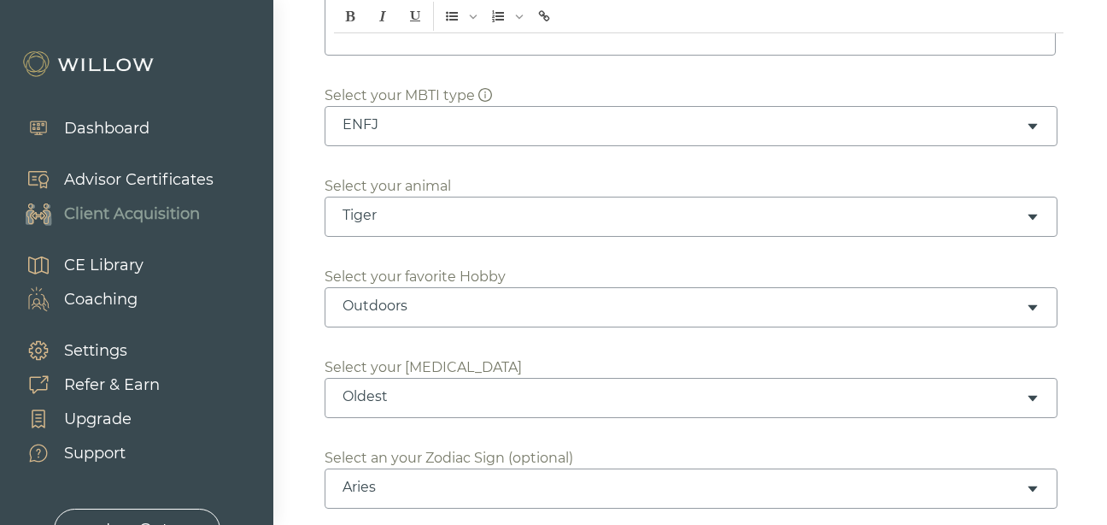
scroll to position [363, 0]
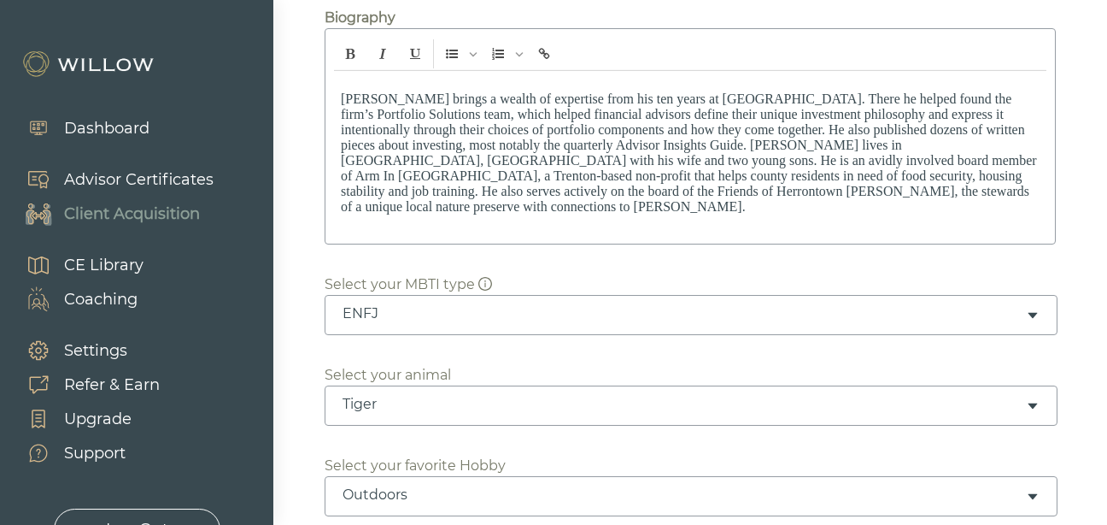
click at [571, 159] on p "[PERSON_NAME] brings a wealth of expertise from his ten years at [GEOGRAPHIC_DA…" at bounding box center [690, 152] width 699 height 123
drag, startPoint x: 436, startPoint y: 161, endPoint x: 342, endPoint y: 158, distance: 94.0
click at [342, 158] on p "[PERSON_NAME] brings a wealth of expertise from his ten years at [GEOGRAPHIC_DA…" at bounding box center [690, 152] width 699 height 123
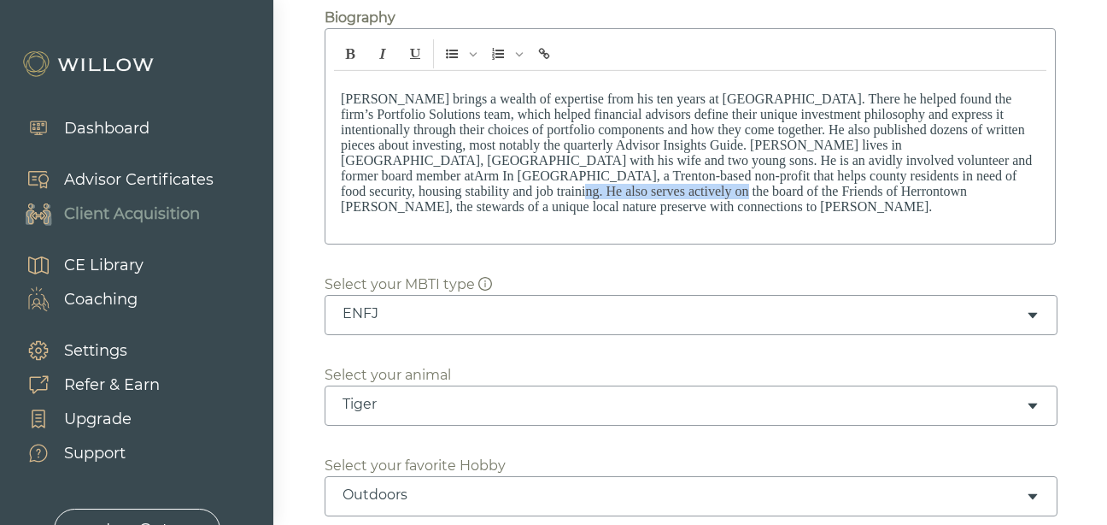
drag, startPoint x: 788, startPoint y: 174, endPoint x: 626, endPoint y: 173, distance: 162.3
click at [626, 173] on p "[PERSON_NAME] brings a wealth of expertise from his ten years at [GEOGRAPHIC_DA…" at bounding box center [690, 152] width 699 height 123
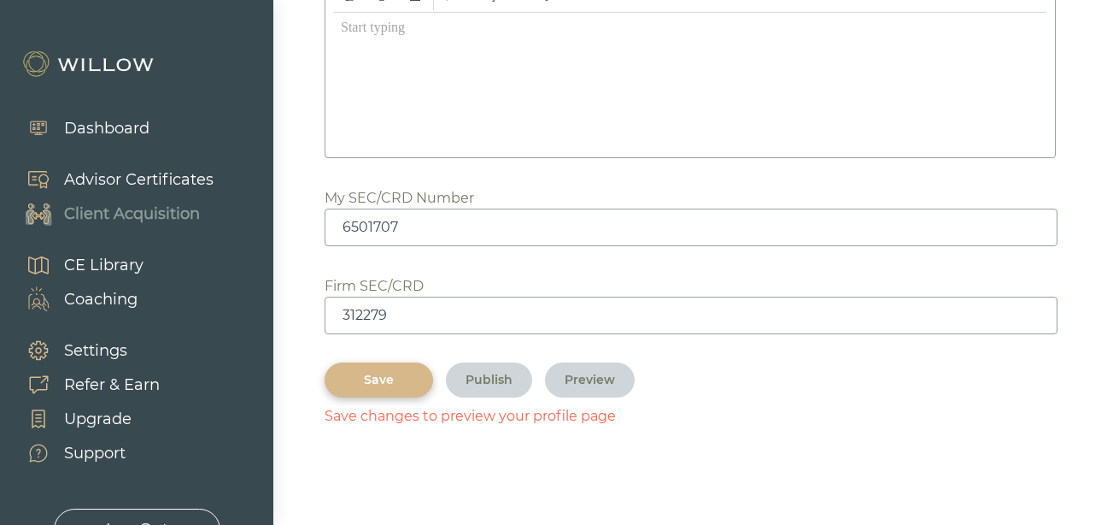
scroll to position [2613, 0]
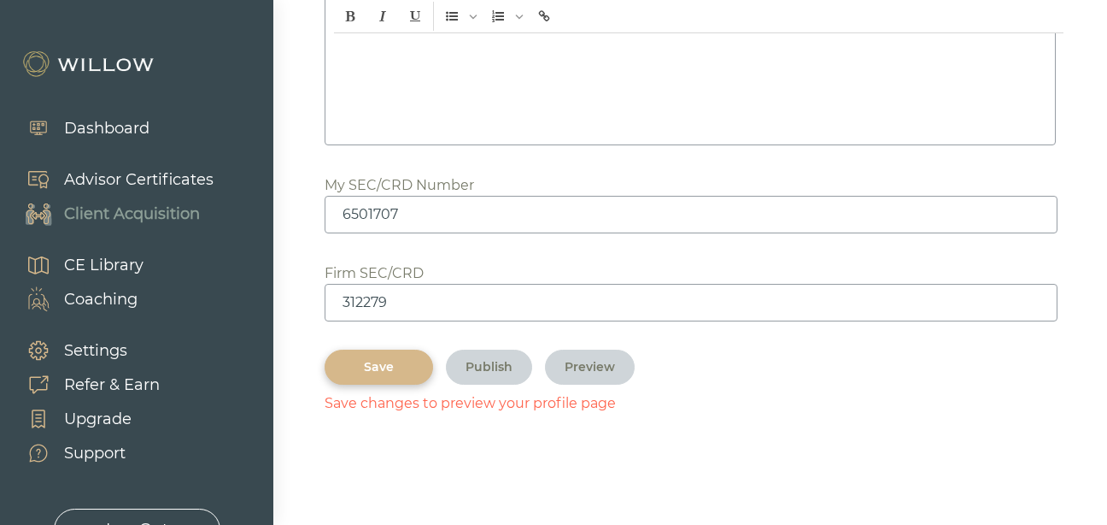
click at [395, 361] on div "Save" at bounding box center [378, 367] width 69 height 18
